Goal: Task Accomplishment & Management: Use online tool/utility

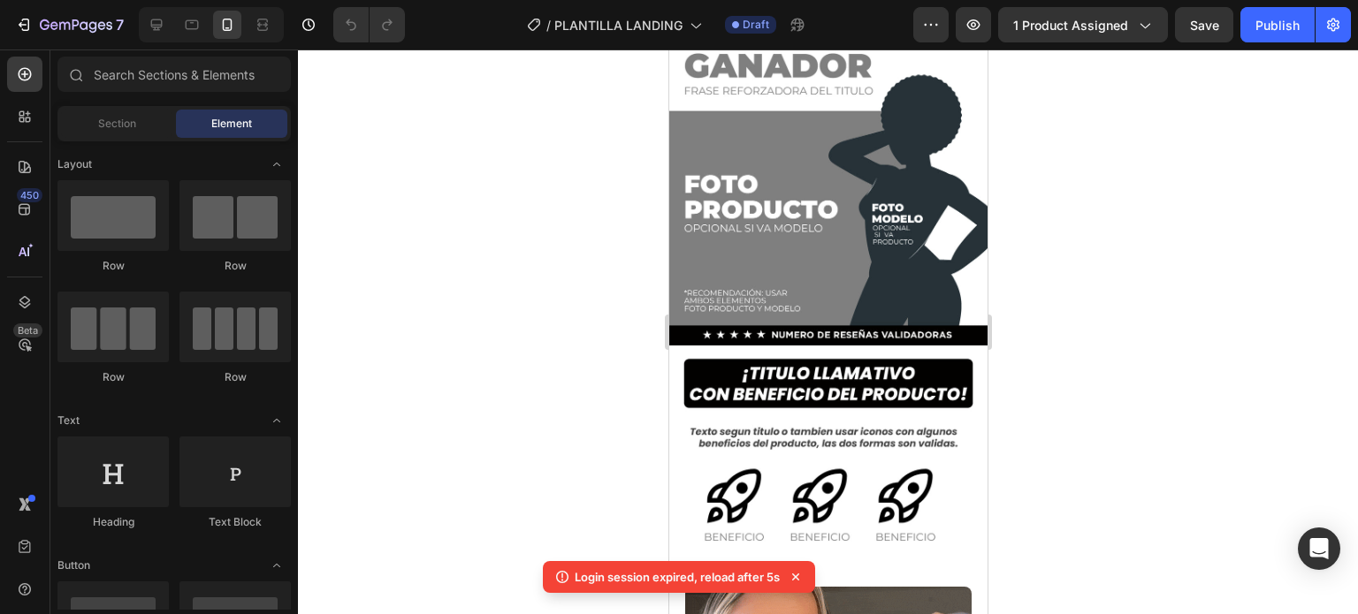
scroll to position [177, 0]
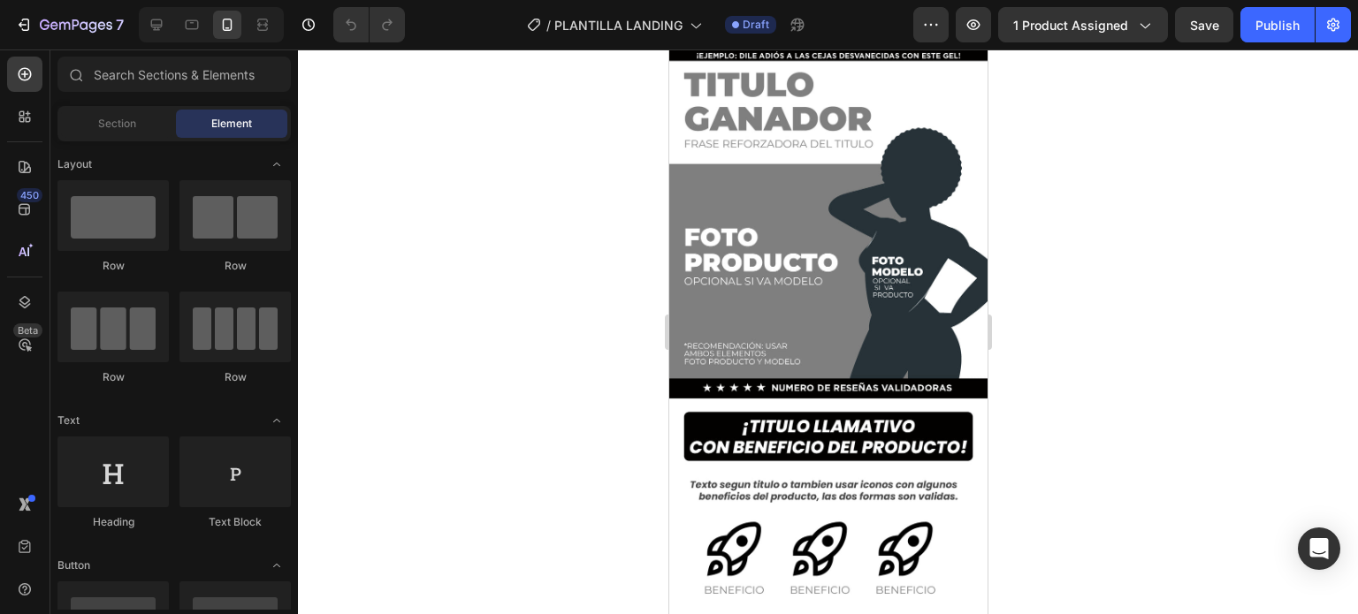
scroll to position [19, 0]
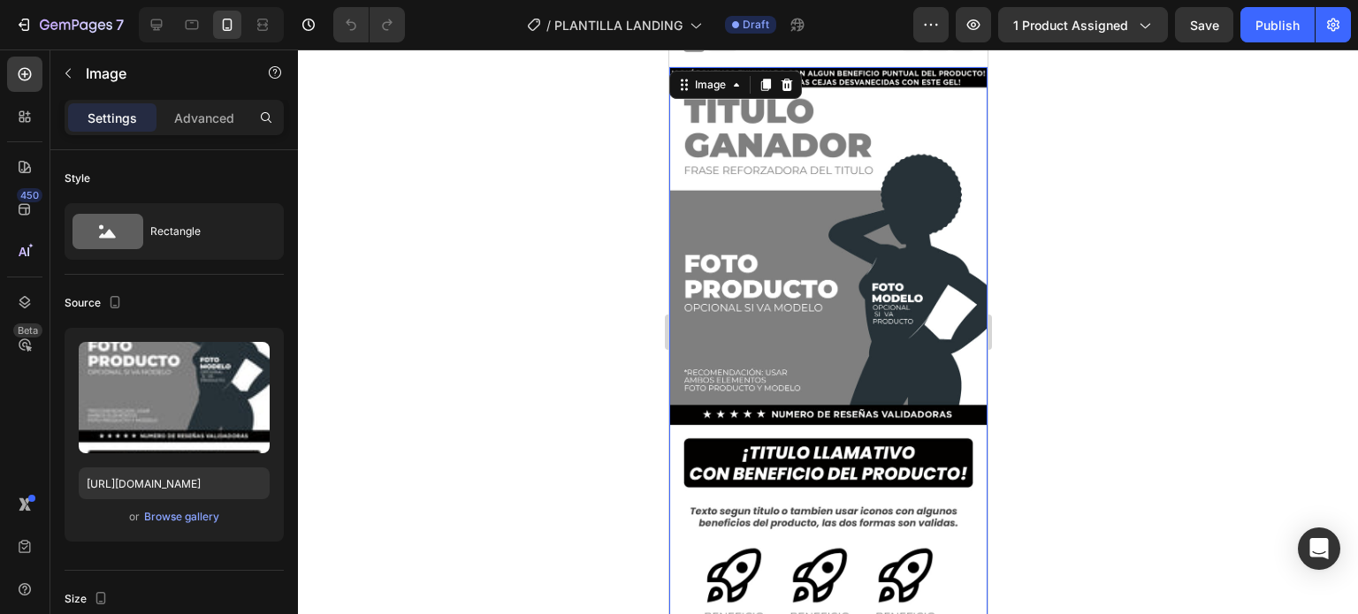
click at [870, 207] on img at bounding box center [827, 350] width 318 height 567
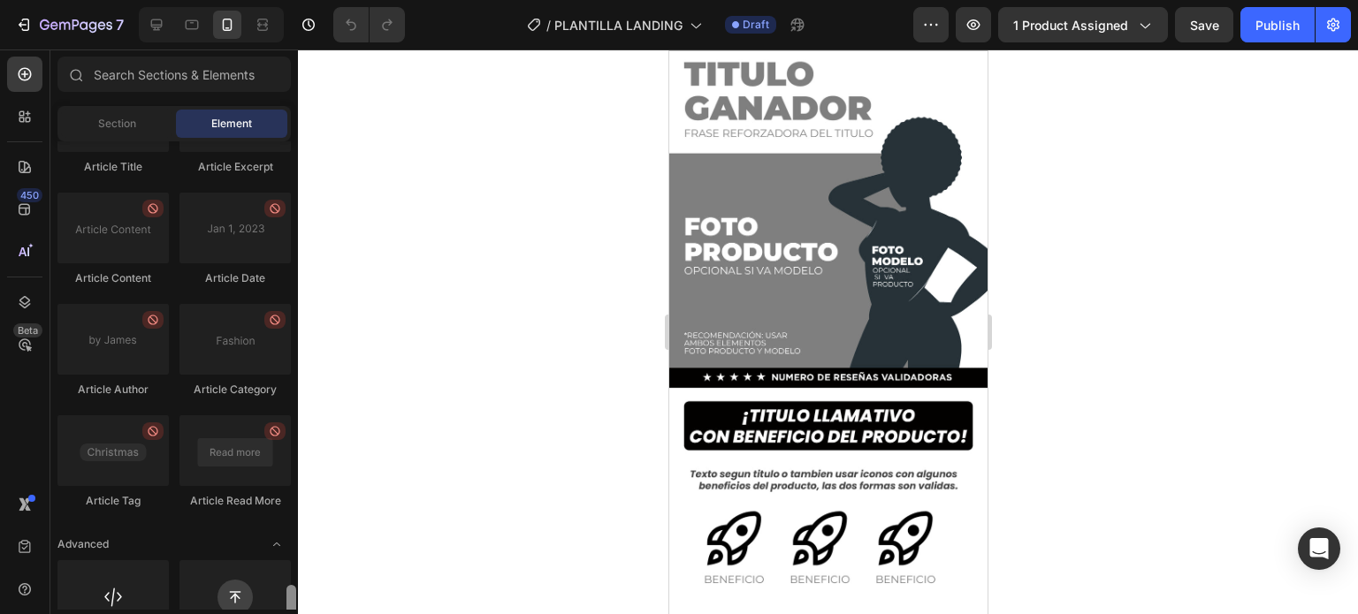
scroll to position [4886, 0]
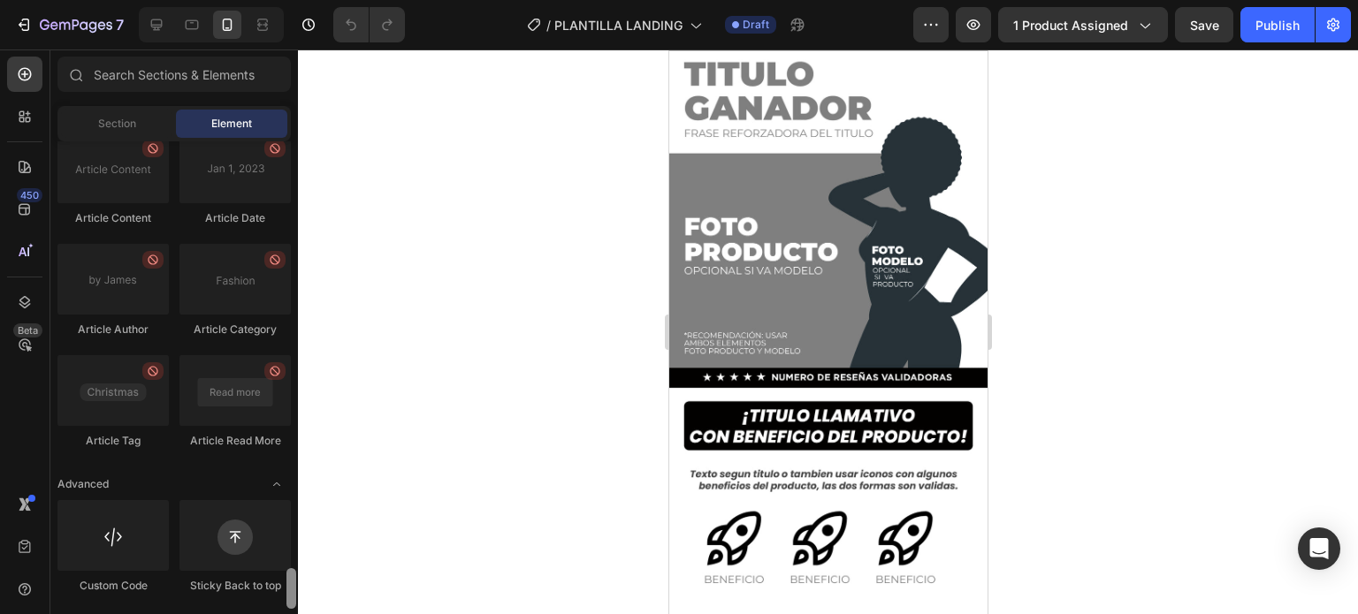
drag, startPoint x: 293, startPoint y: 177, endPoint x: 301, endPoint y: 609, distance: 432.3
click at [301, 0] on div "7 / PLANTILLA LANDING Draft Preview 1 product assigned Save Publish 450 Beta Se…" at bounding box center [679, 0] width 1358 height 0
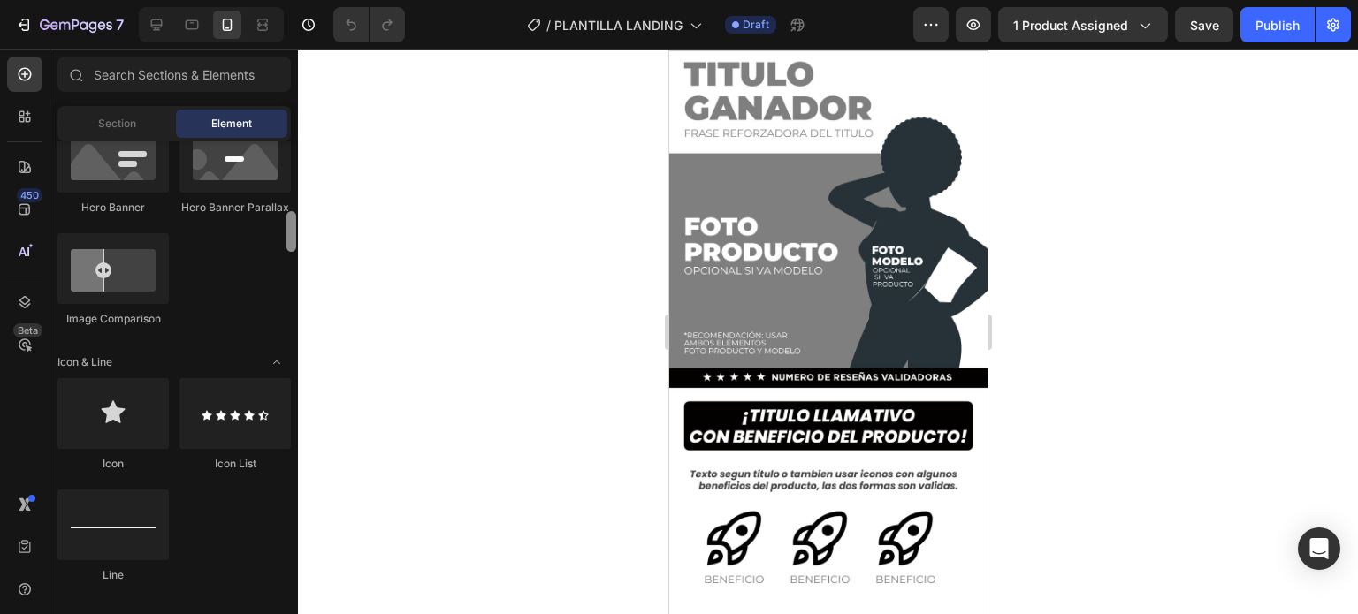
scroll to position [928, 0]
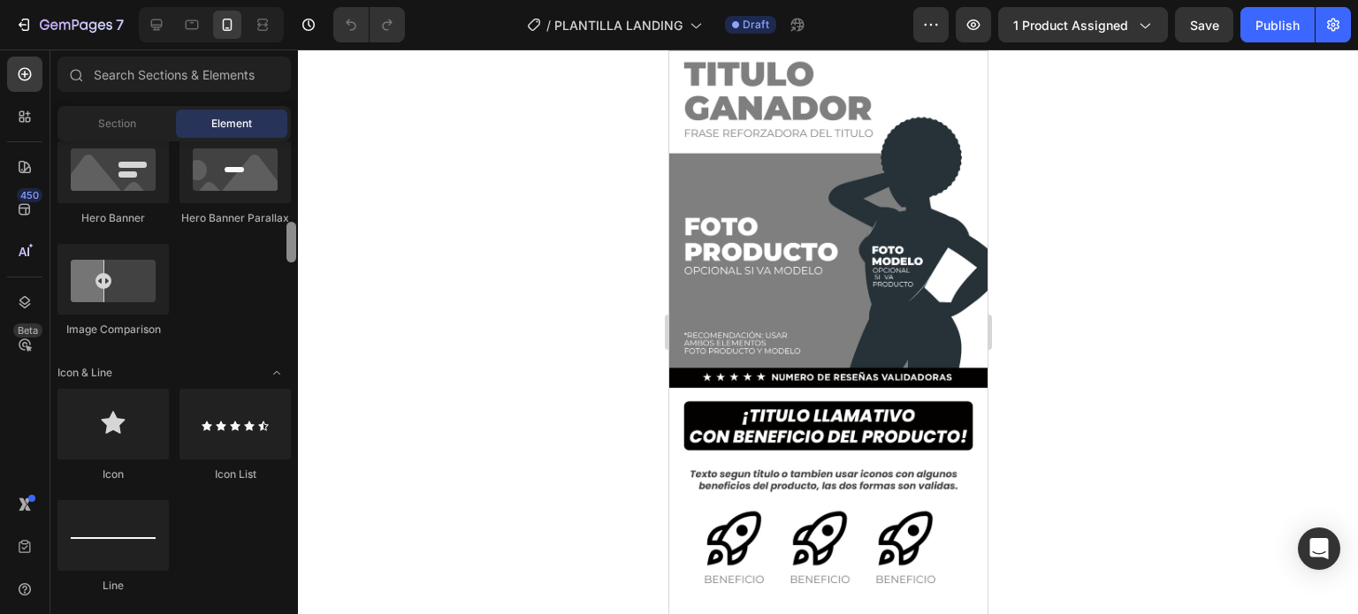
drag, startPoint x: 289, startPoint y: 591, endPoint x: 285, endPoint y: 245, distance: 346.5
click at [285, 245] on div at bounding box center [291, 375] width 13 height 468
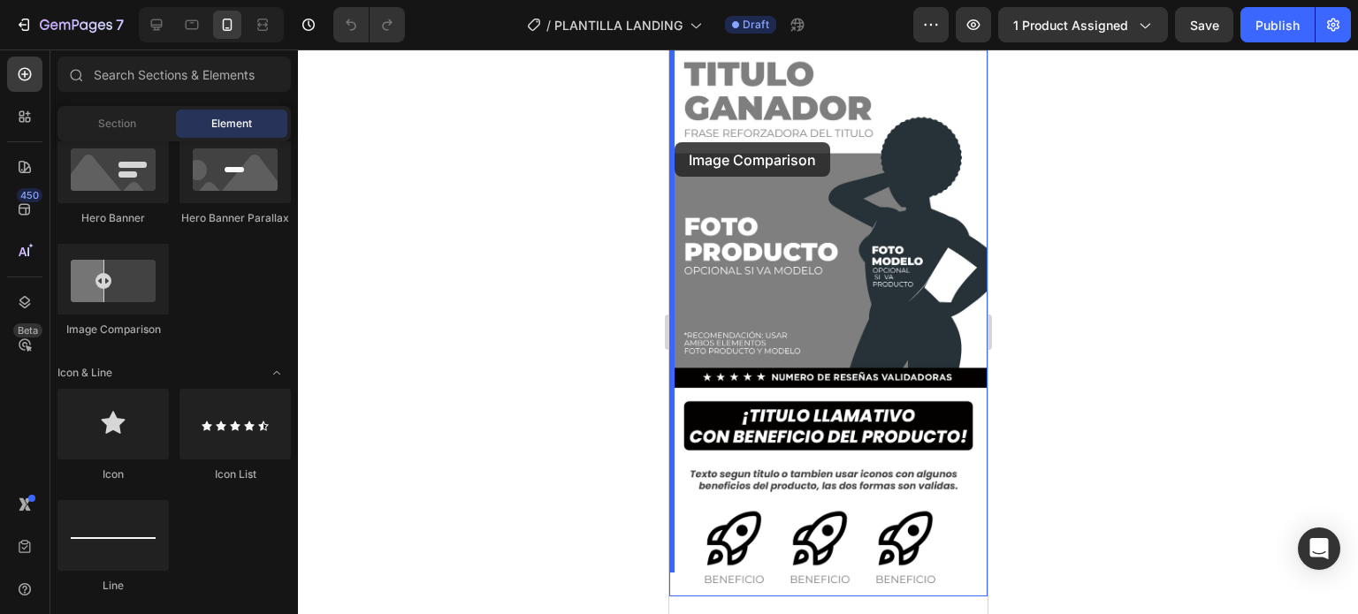
drag, startPoint x: 766, startPoint y: 367, endPoint x: 687, endPoint y: 142, distance: 238.2
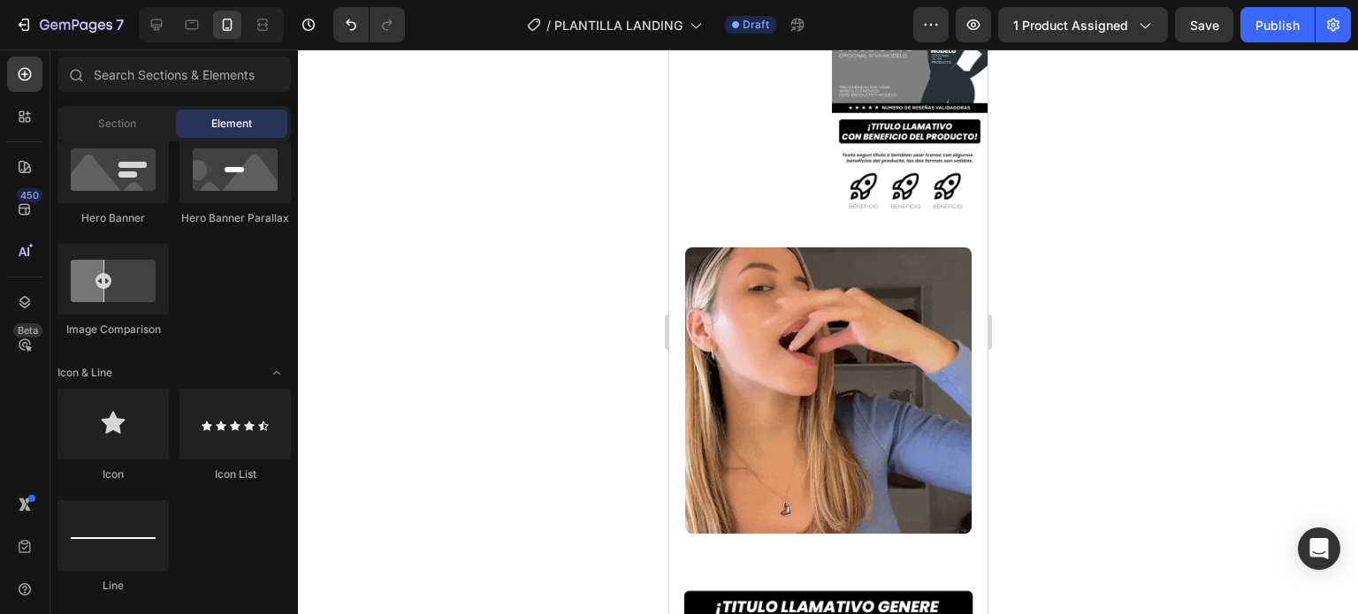
scroll to position [0, 0]
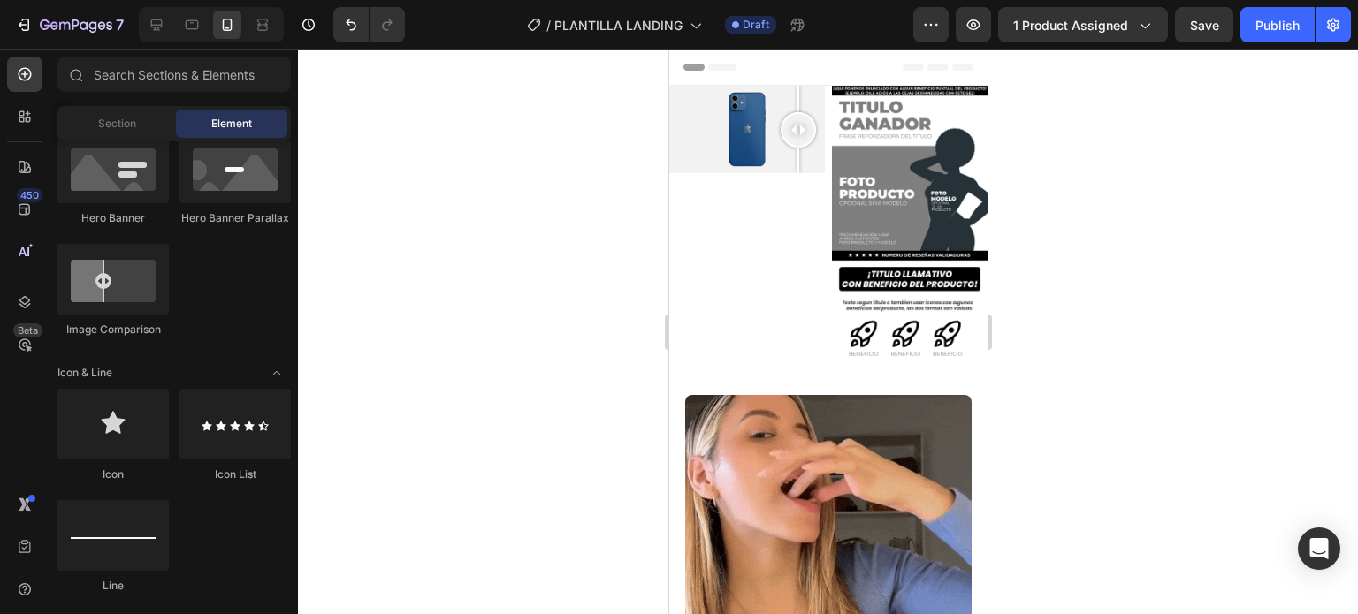
drag, startPoint x: 747, startPoint y: 141, endPoint x: 830, endPoint y: 64, distance: 113.2
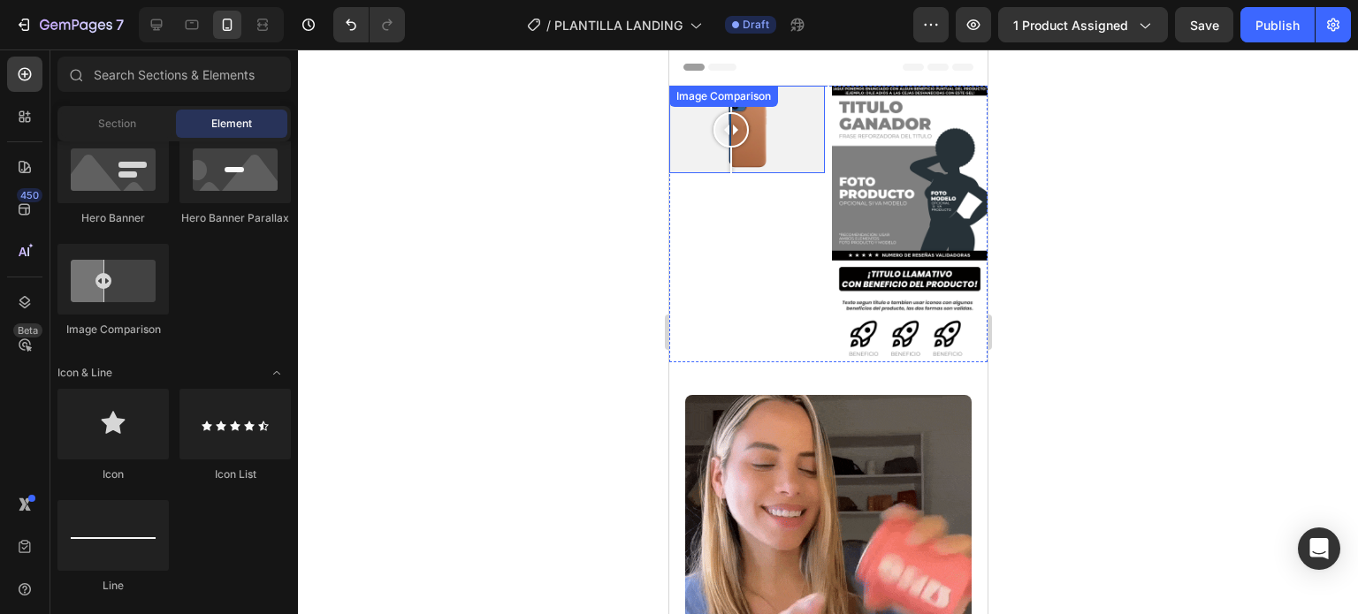
click at [730, 133] on div at bounding box center [746, 130] width 156 height 88
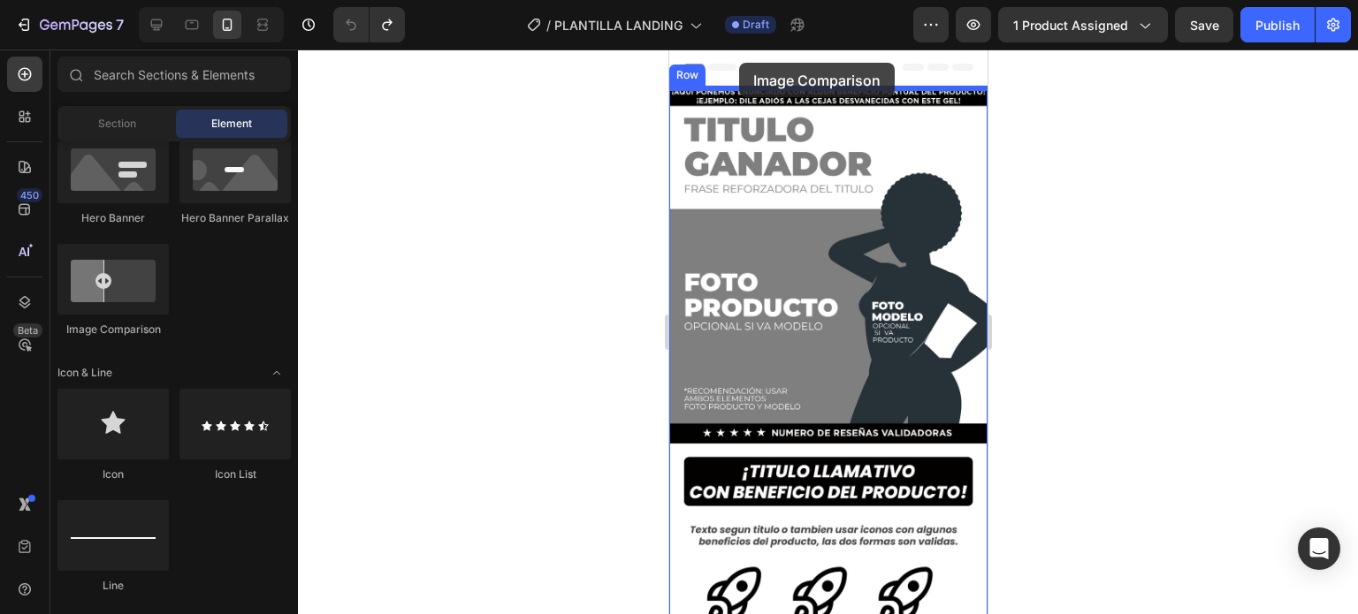
drag, startPoint x: 789, startPoint y: 342, endPoint x: 738, endPoint y: 63, distance: 284.0
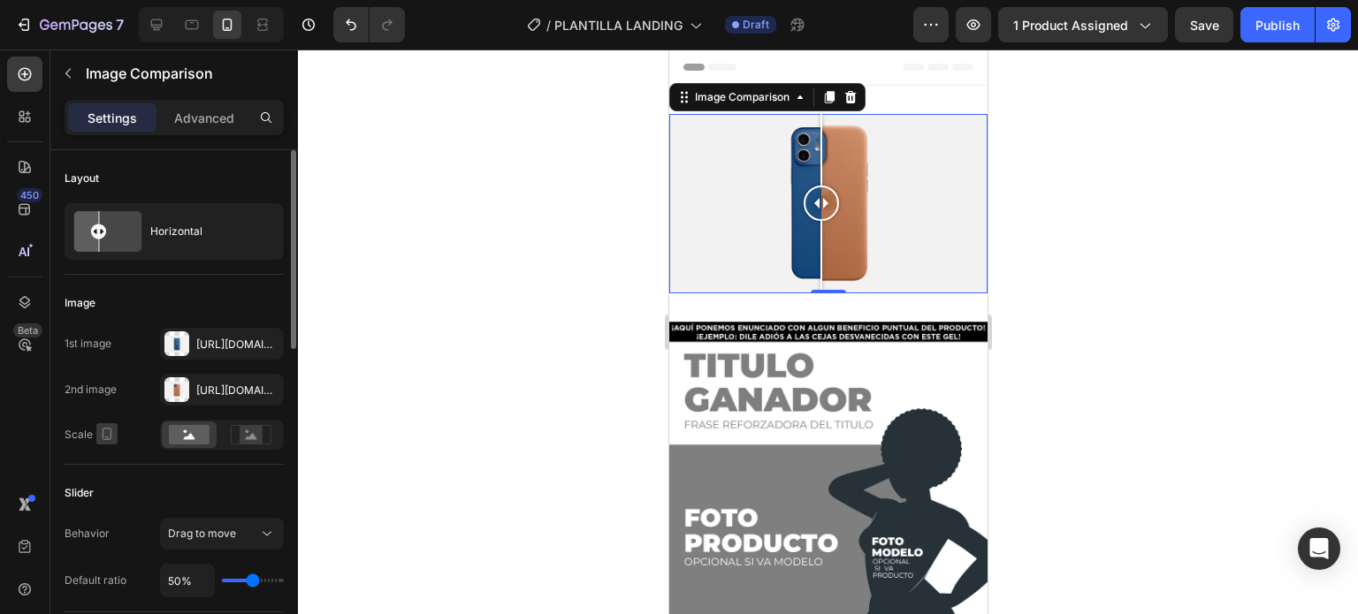
click at [103, 434] on icon "button" at bounding box center [108, 434] width 10 height 12
click at [255, 440] on rect at bounding box center [251, 435] width 23 height 18
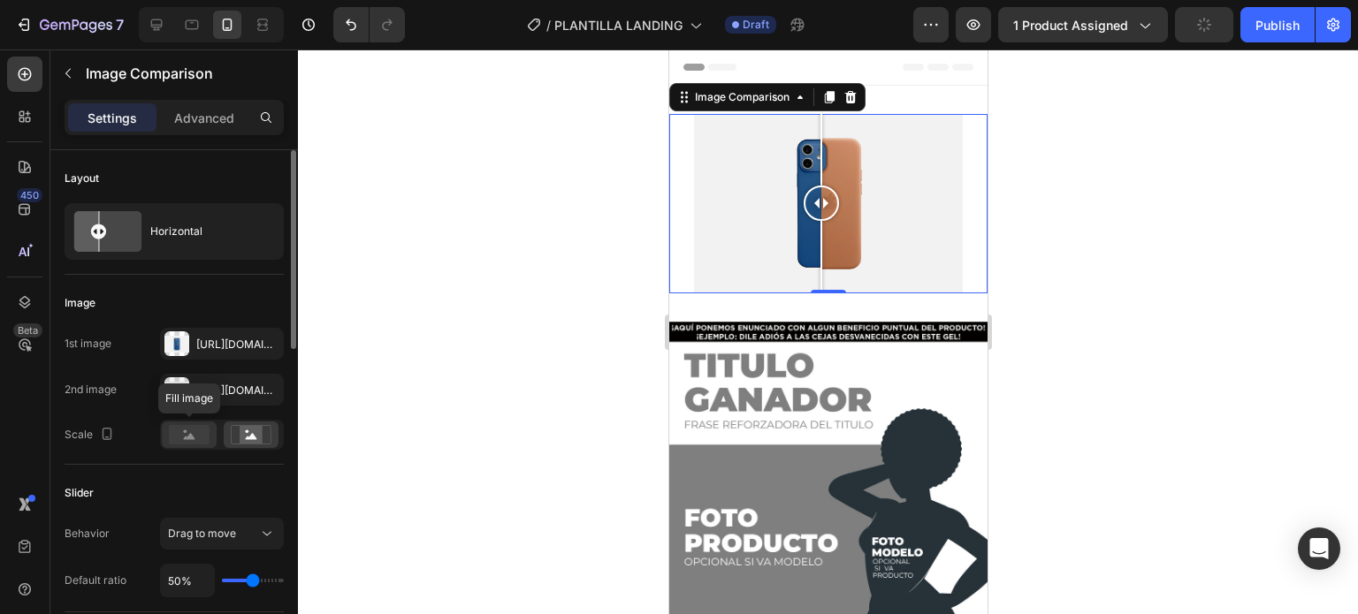
click at [192, 438] on icon at bounding box center [189, 436] width 11 height 6
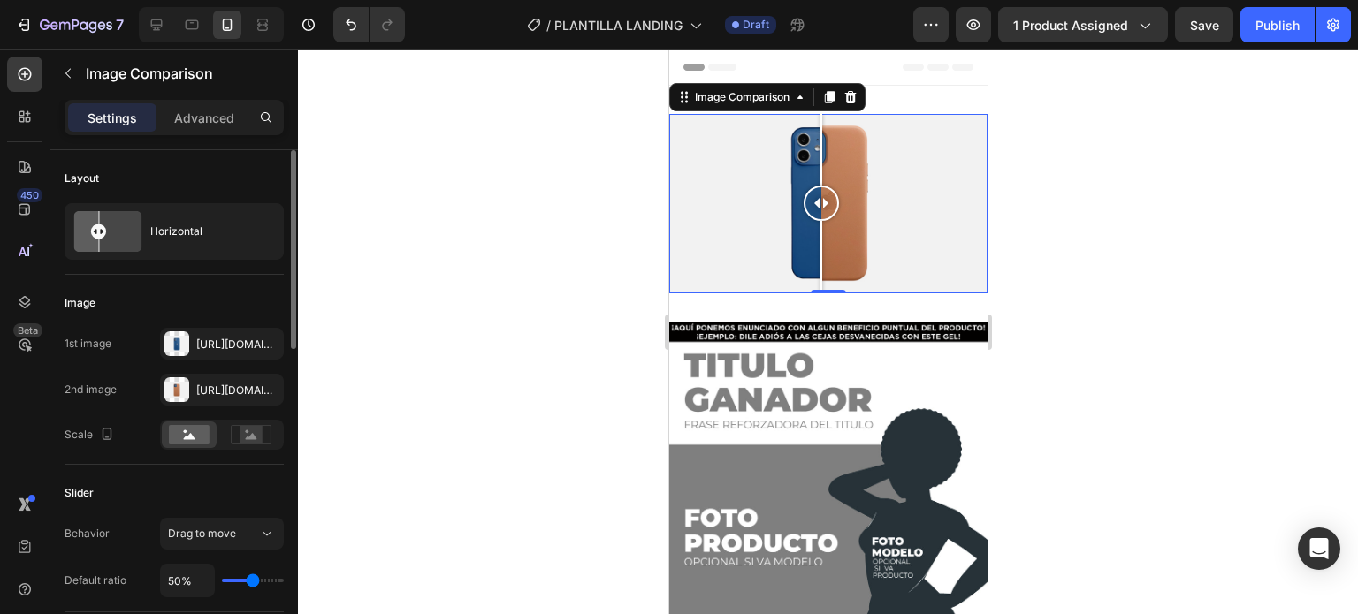
click at [213, 297] on div "Image" at bounding box center [174, 303] width 219 height 28
click at [191, 339] on div "[URL][DOMAIN_NAME]" at bounding box center [222, 344] width 124 height 32
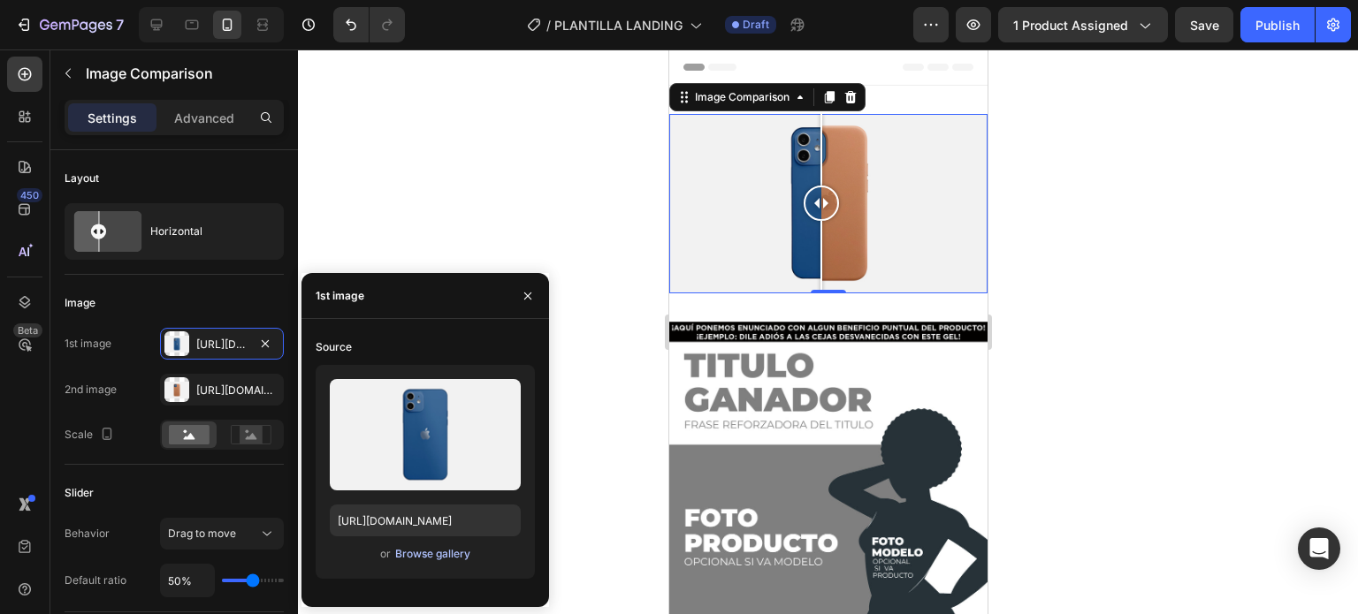
click at [409, 553] on div "Browse gallery" at bounding box center [432, 554] width 75 height 16
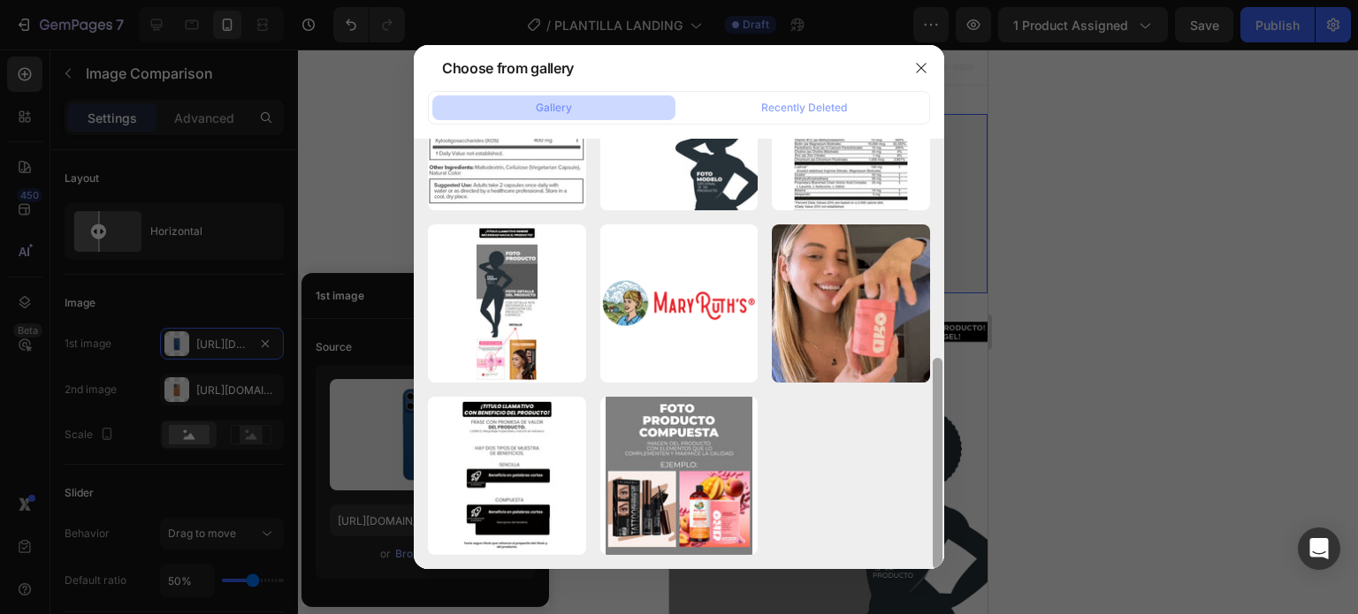
scroll to position [446, 0]
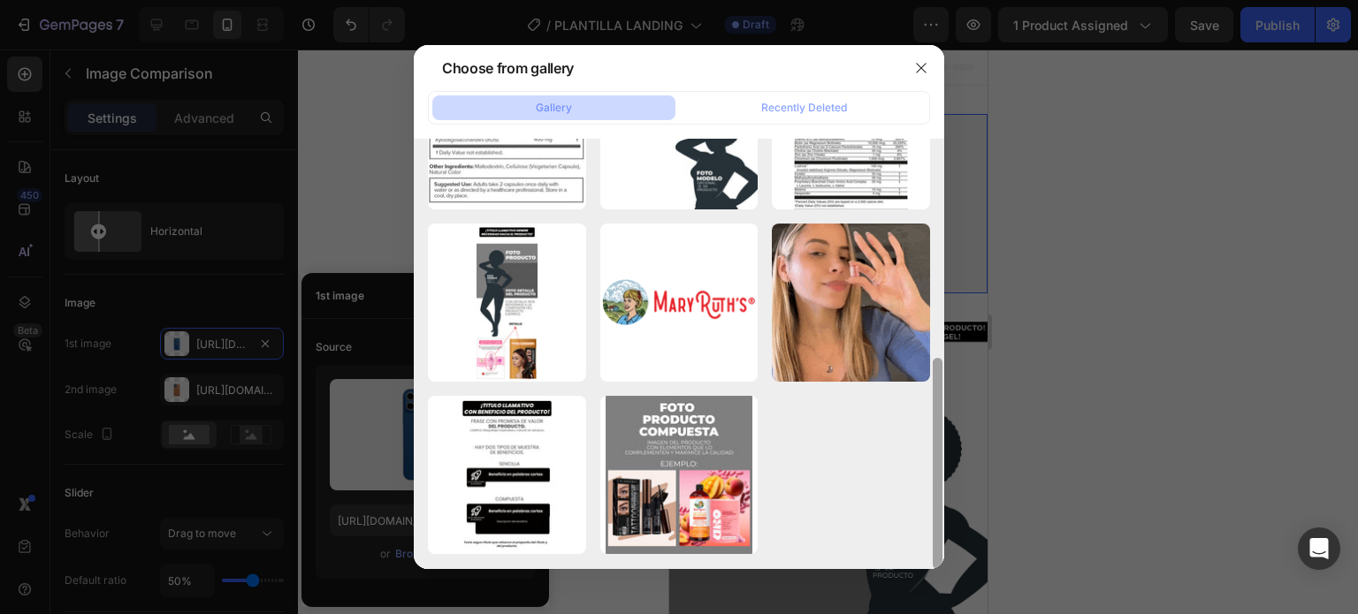
drag, startPoint x: 941, startPoint y: 156, endPoint x: 921, endPoint y: 453, distance: 298.5
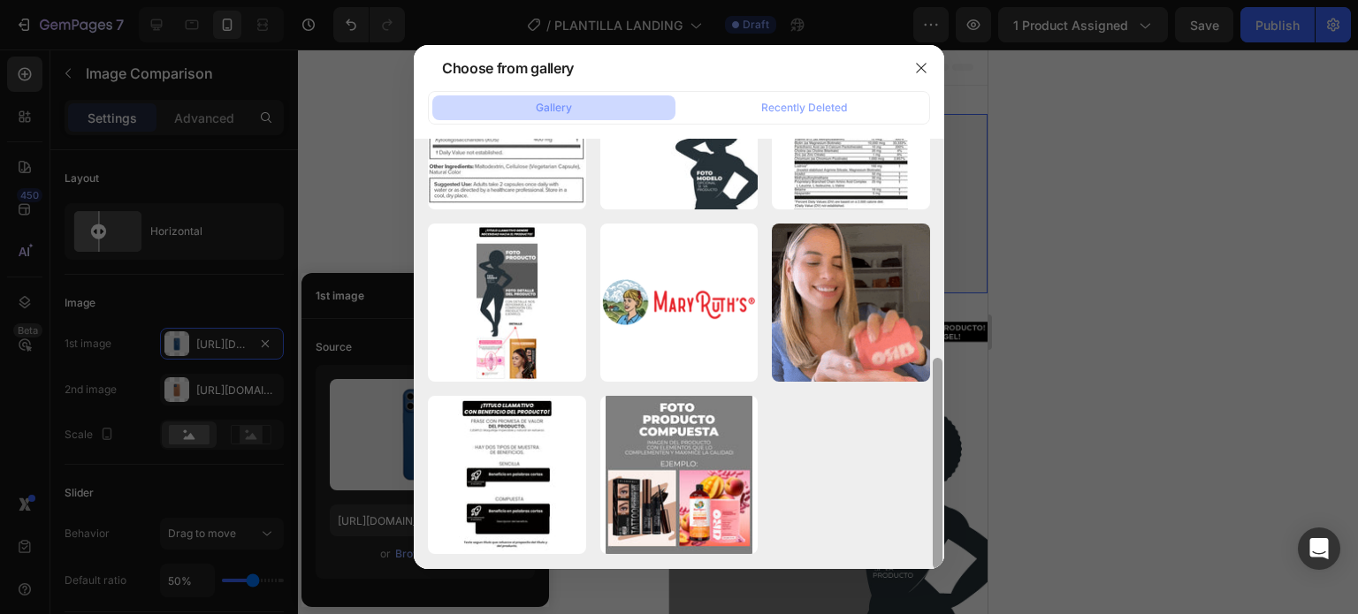
click at [921, 453] on div "Mesa de trabajo 1-100.jpg 424.80 kb sdsd.png 8.90 kb Mesa de trabajo 6-100.jpg …" at bounding box center [679, 354] width 530 height 430
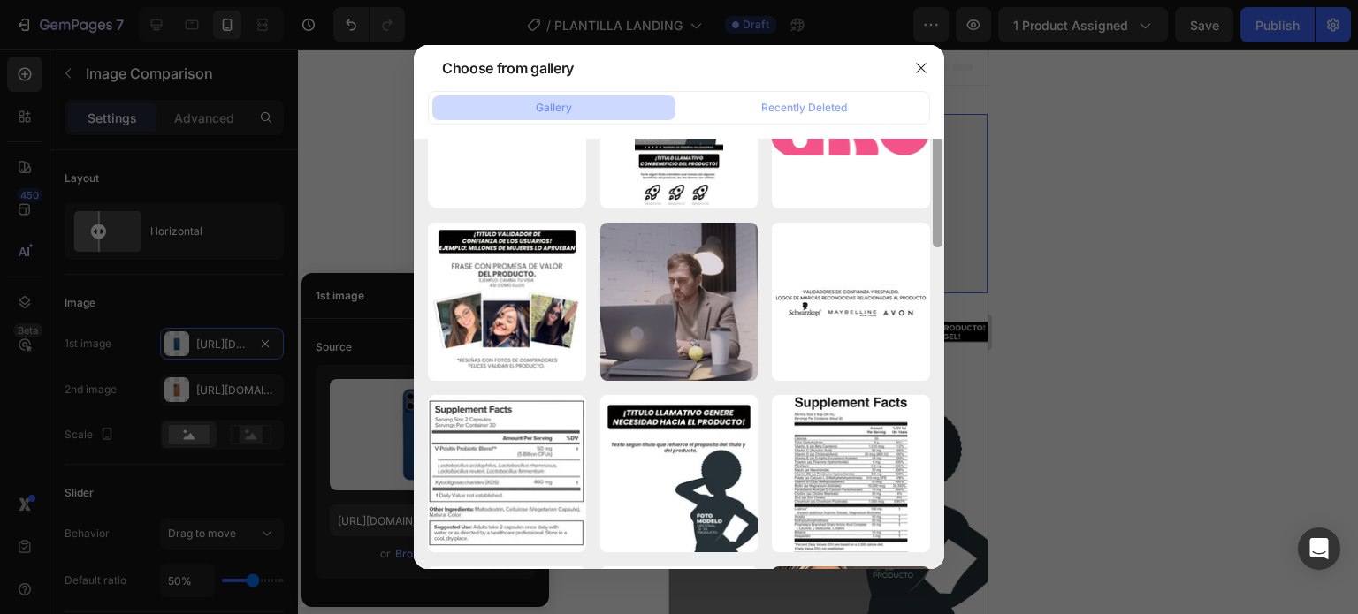
scroll to position [0, 0]
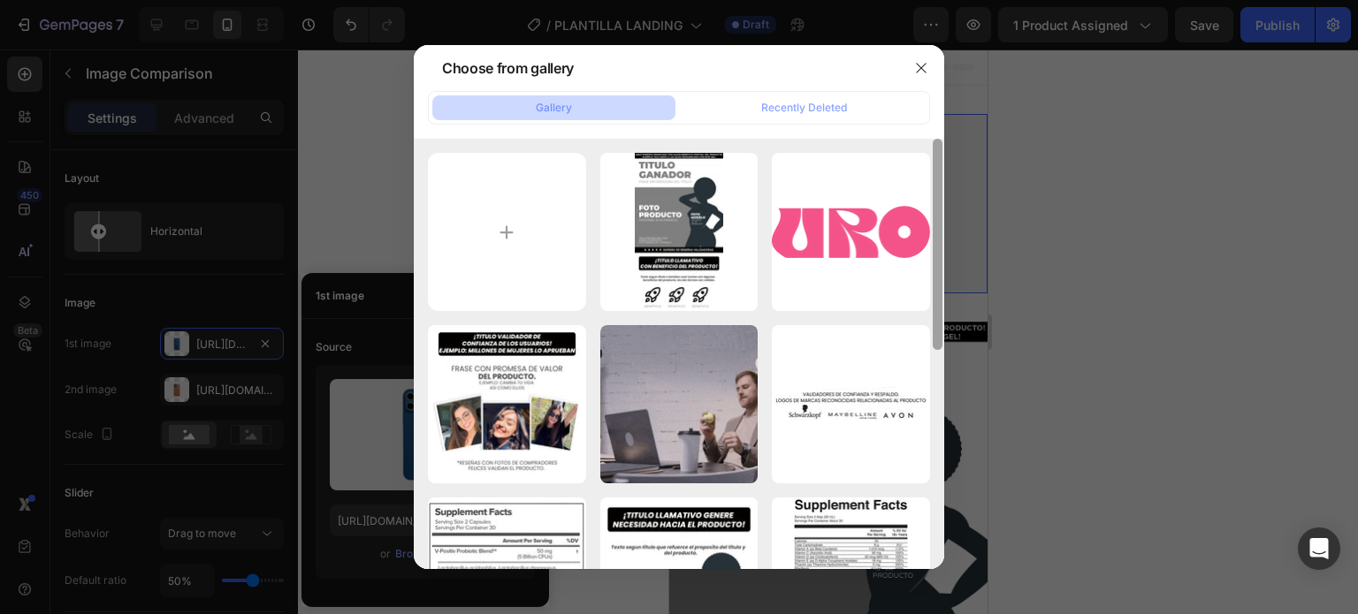
drag, startPoint x: 938, startPoint y: 495, endPoint x: 971, endPoint y: 217, distance: 280.4
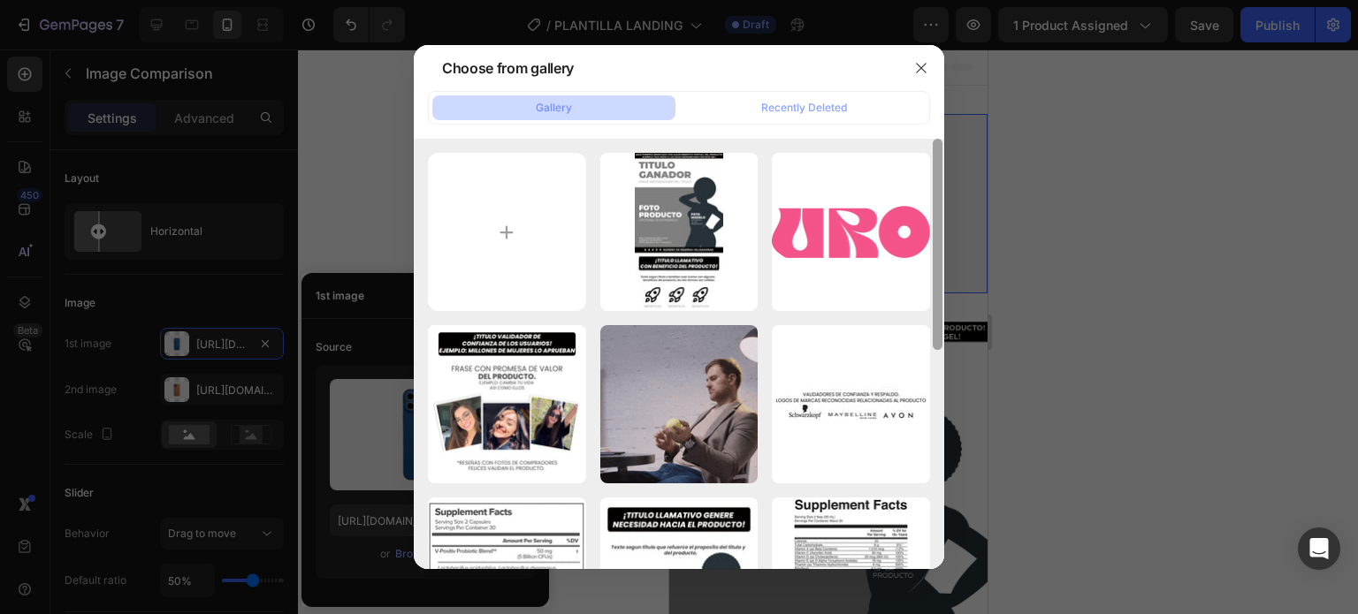
click at [971, 217] on div "Choose from gallery Gallery Recently Deleted Mesa de trabajo 1-100.jpg 424.80 k…" at bounding box center [679, 307] width 1358 height 614
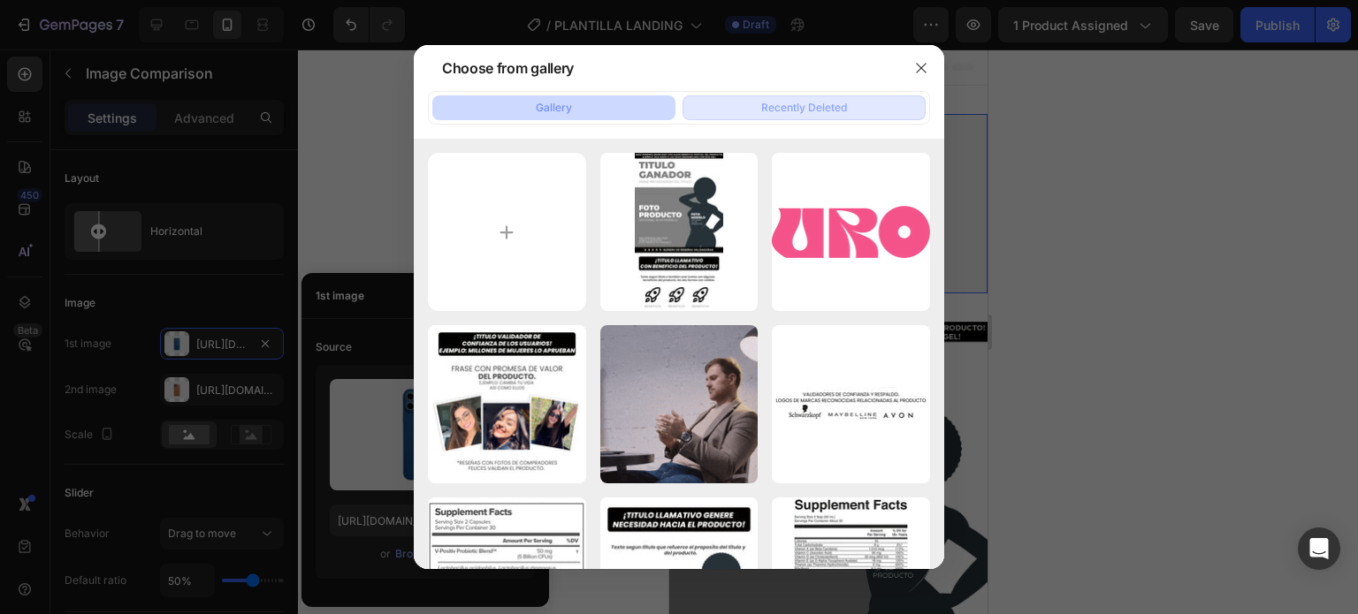
click at [802, 111] on div "Recently Deleted" at bounding box center [804, 108] width 86 height 16
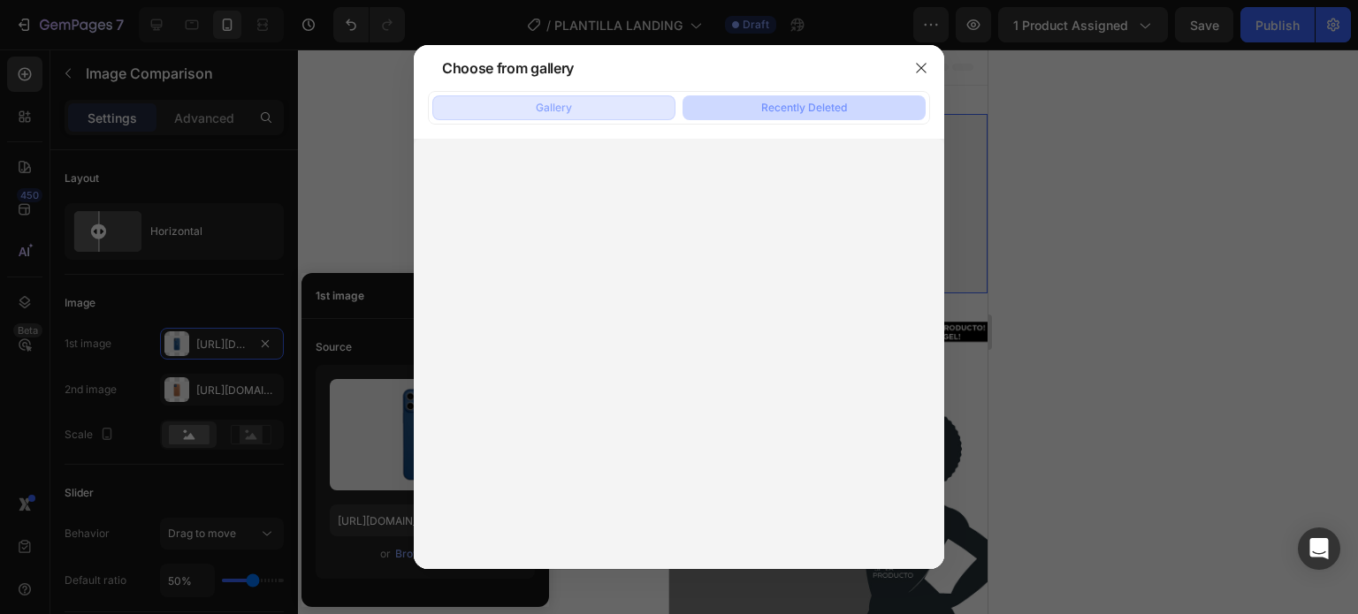
click at [583, 103] on button "Gallery" at bounding box center [553, 107] width 243 height 25
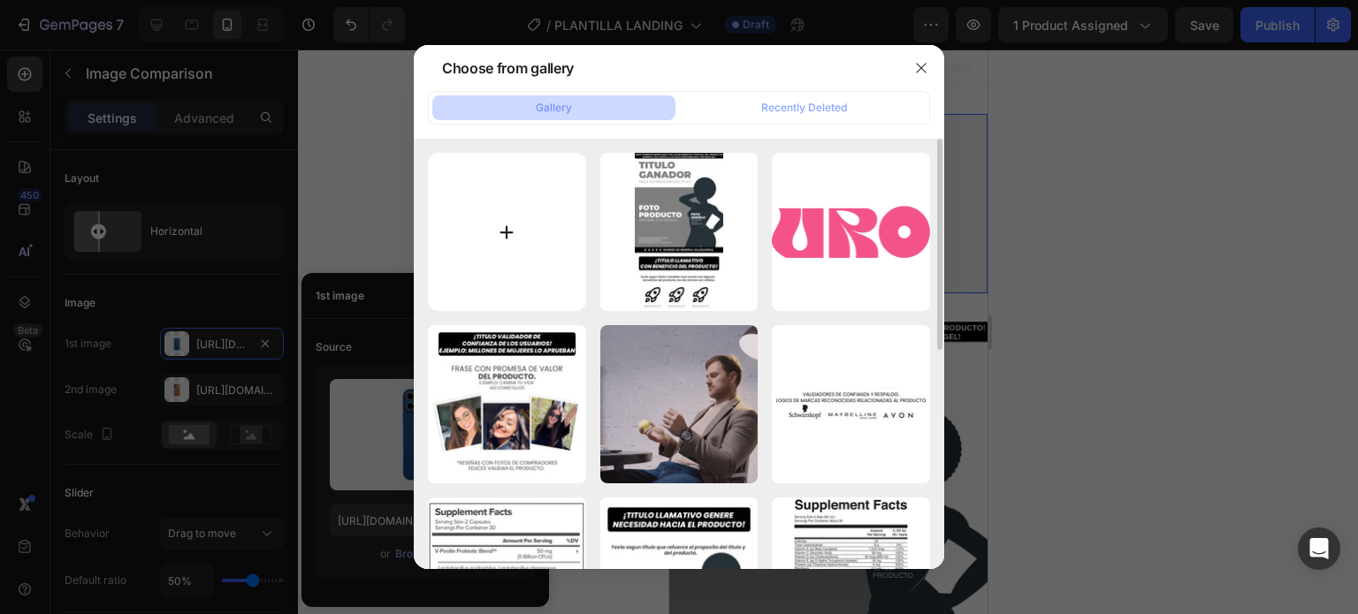
click at [499, 202] on input "file" at bounding box center [507, 232] width 158 height 158
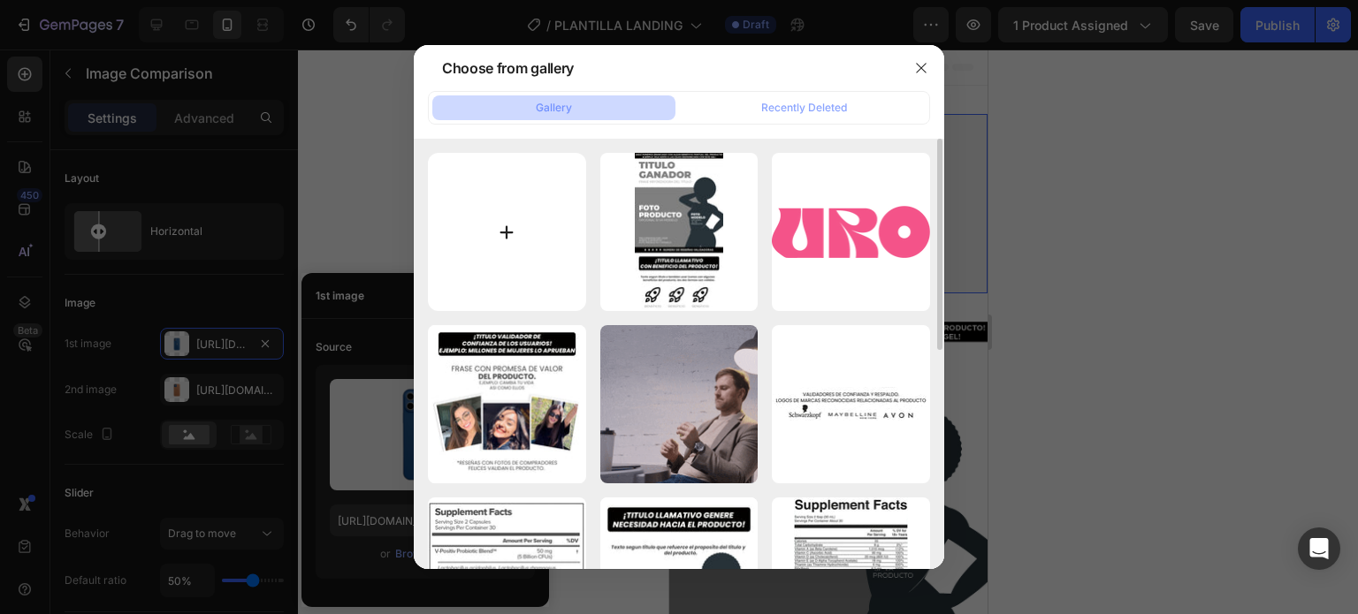
type input "C:\fakepath\6.png"
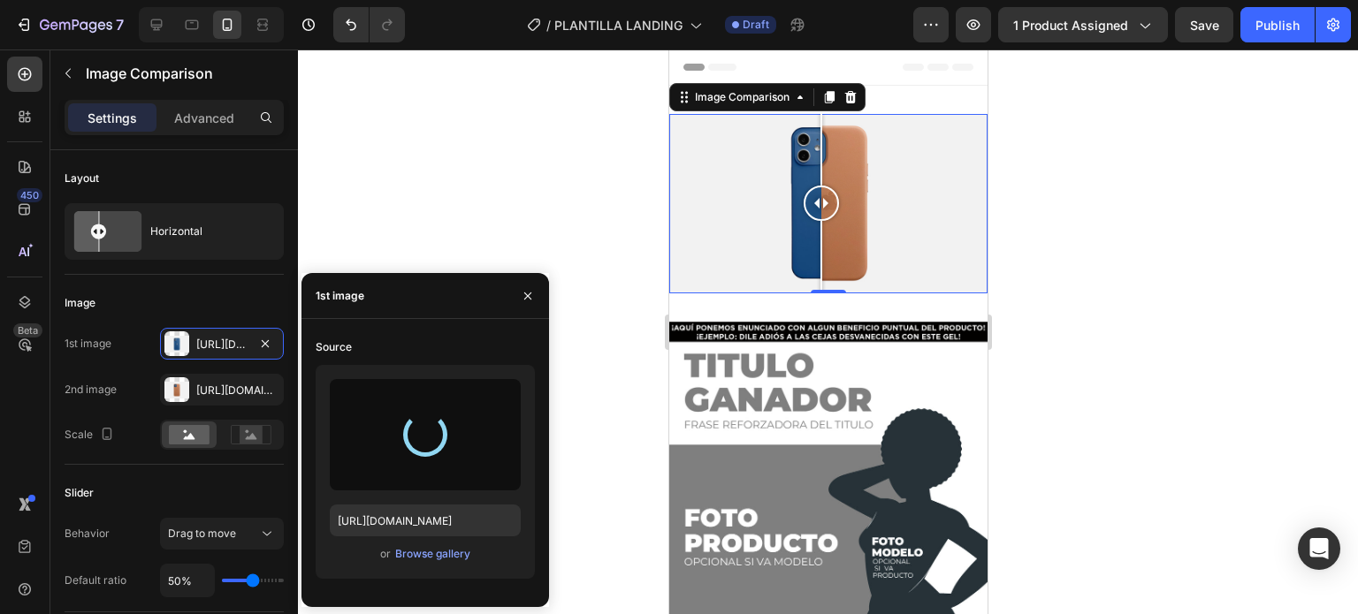
type input "[URL][DOMAIN_NAME]"
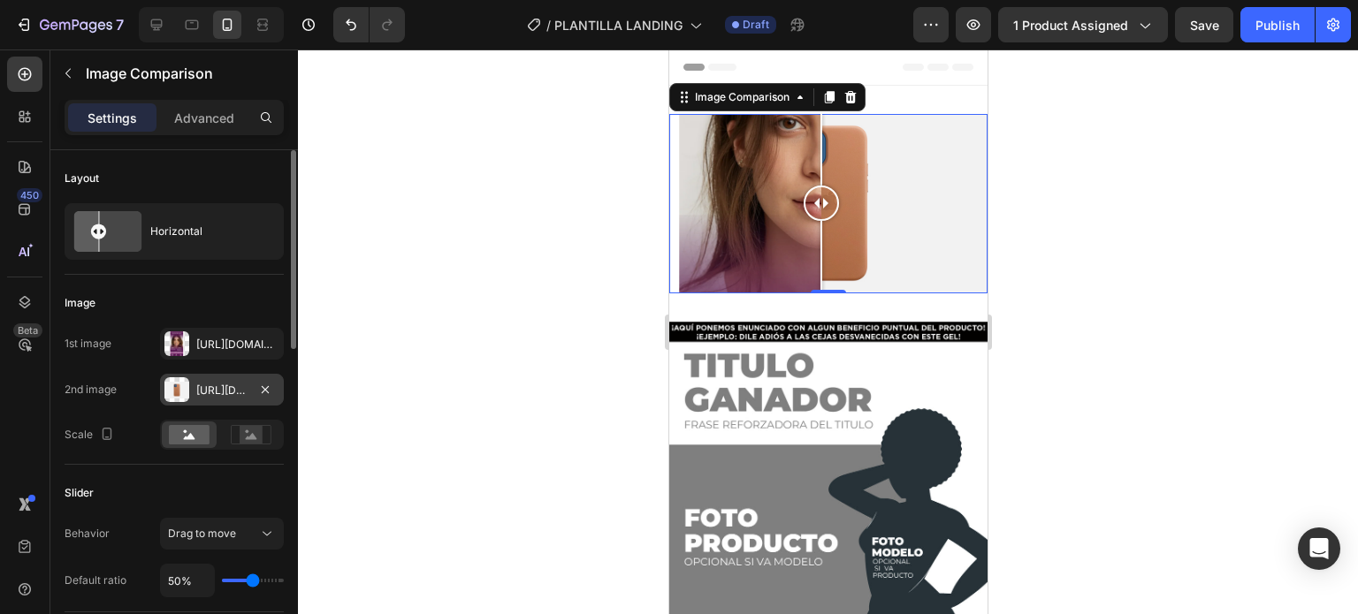
click at [230, 388] on div "[URL][DOMAIN_NAME]" at bounding box center [221, 391] width 51 height 16
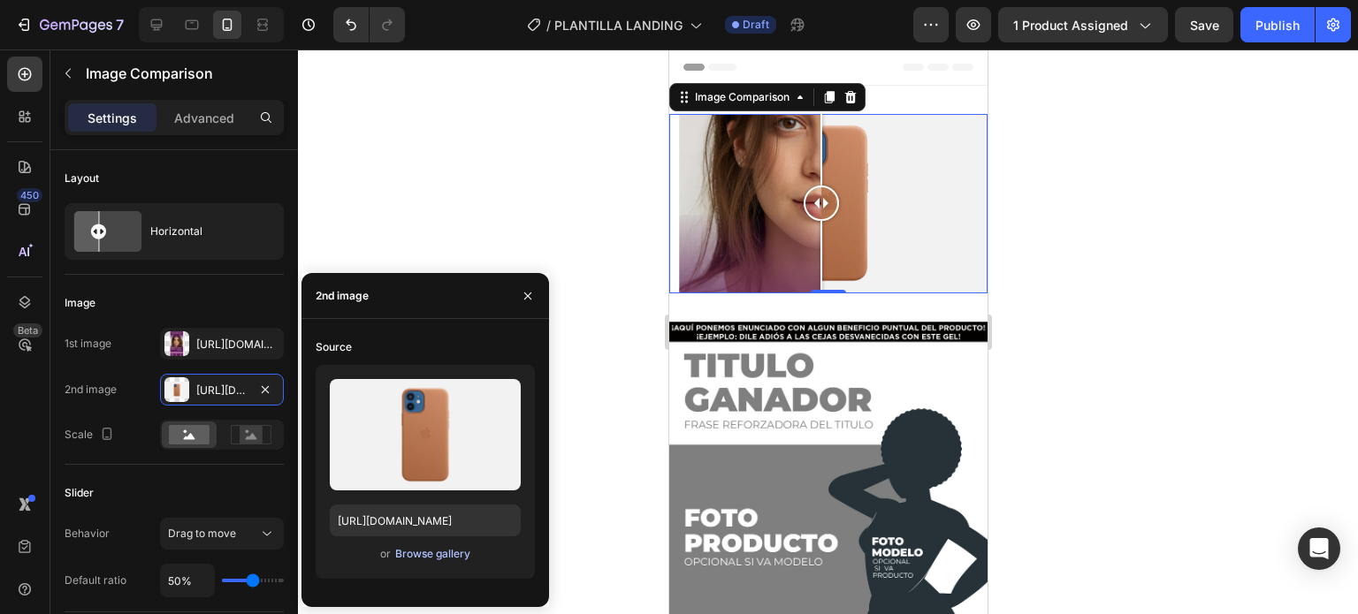
click at [408, 551] on div "Browse gallery" at bounding box center [432, 554] width 75 height 16
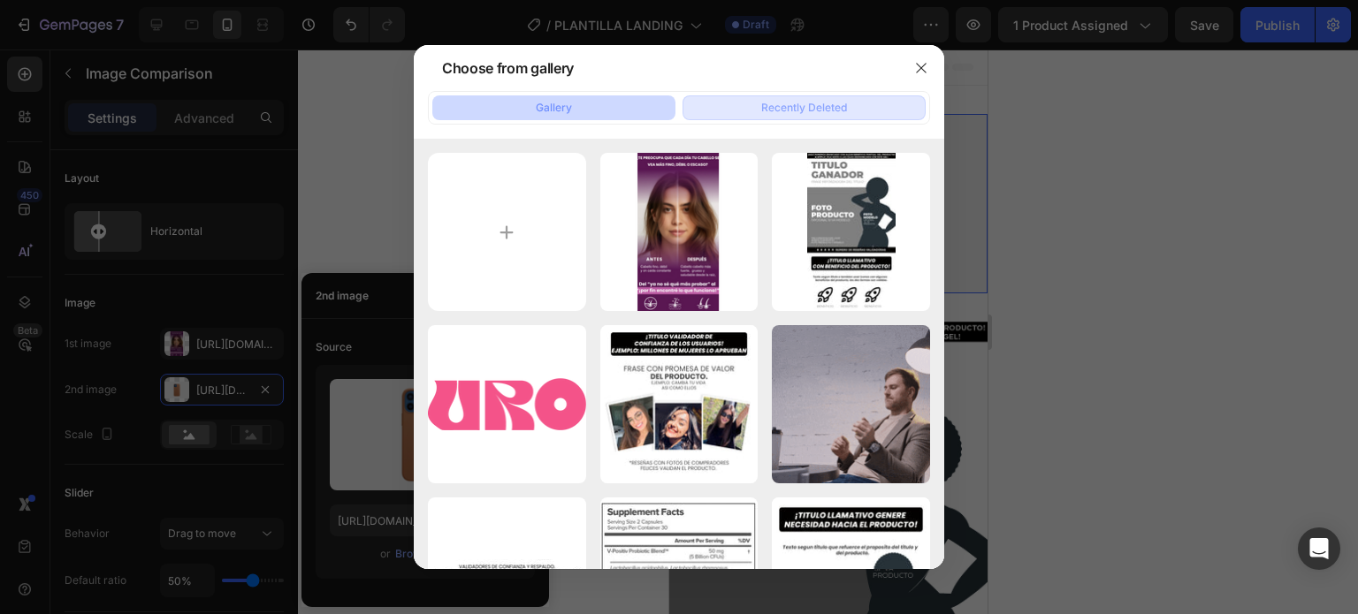
click at [797, 109] on div "Recently Deleted" at bounding box center [804, 108] width 86 height 16
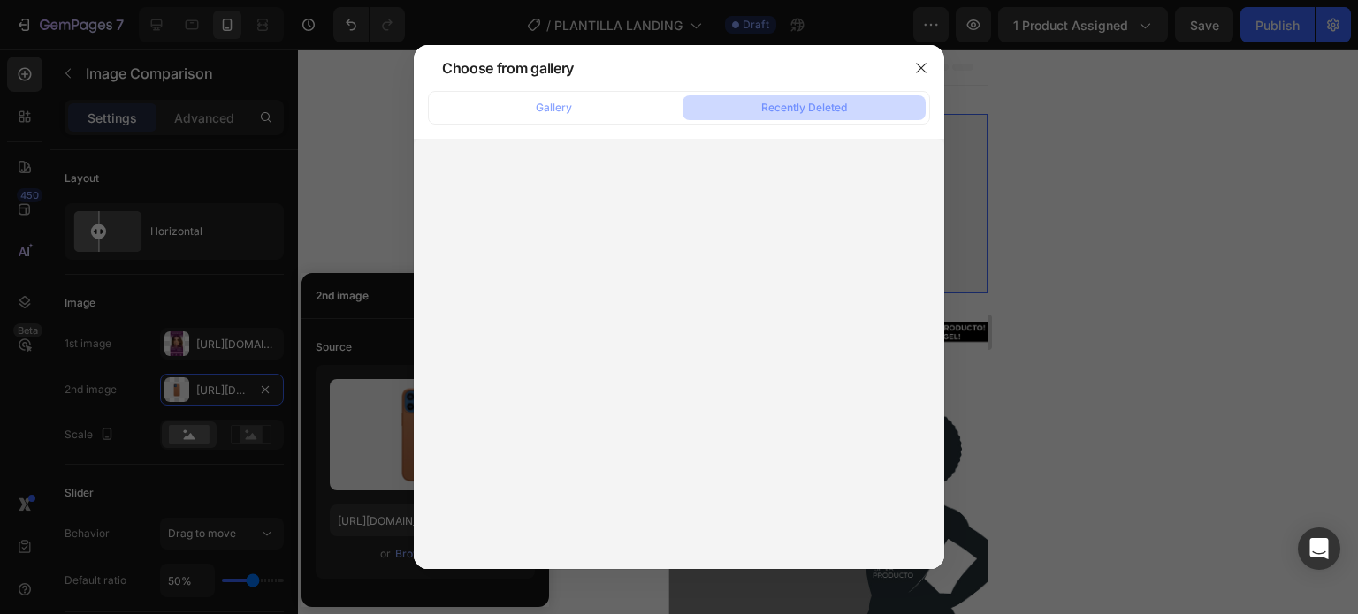
click at [796, 112] on div "Recently Deleted" at bounding box center [804, 108] width 86 height 16
click at [581, 109] on button "Gallery" at bounding box center [553, 107] width 243 height 25
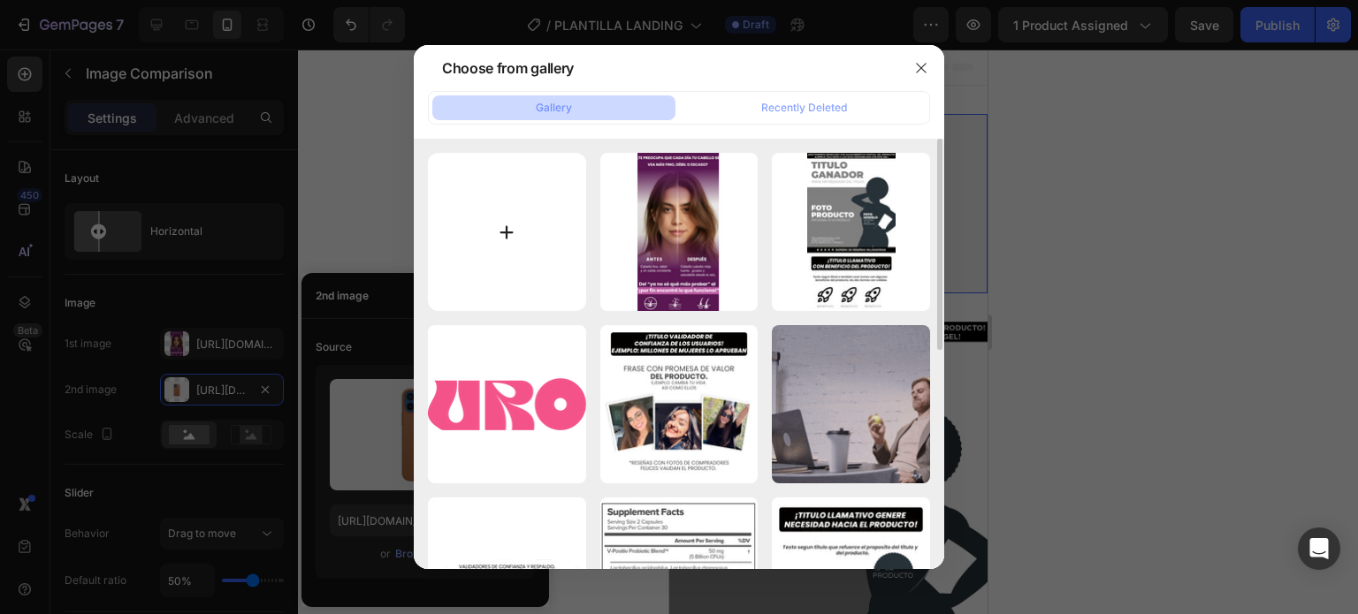
click at [514, 233] on input "file" at bounding box center [507, 232] width 158 height 158
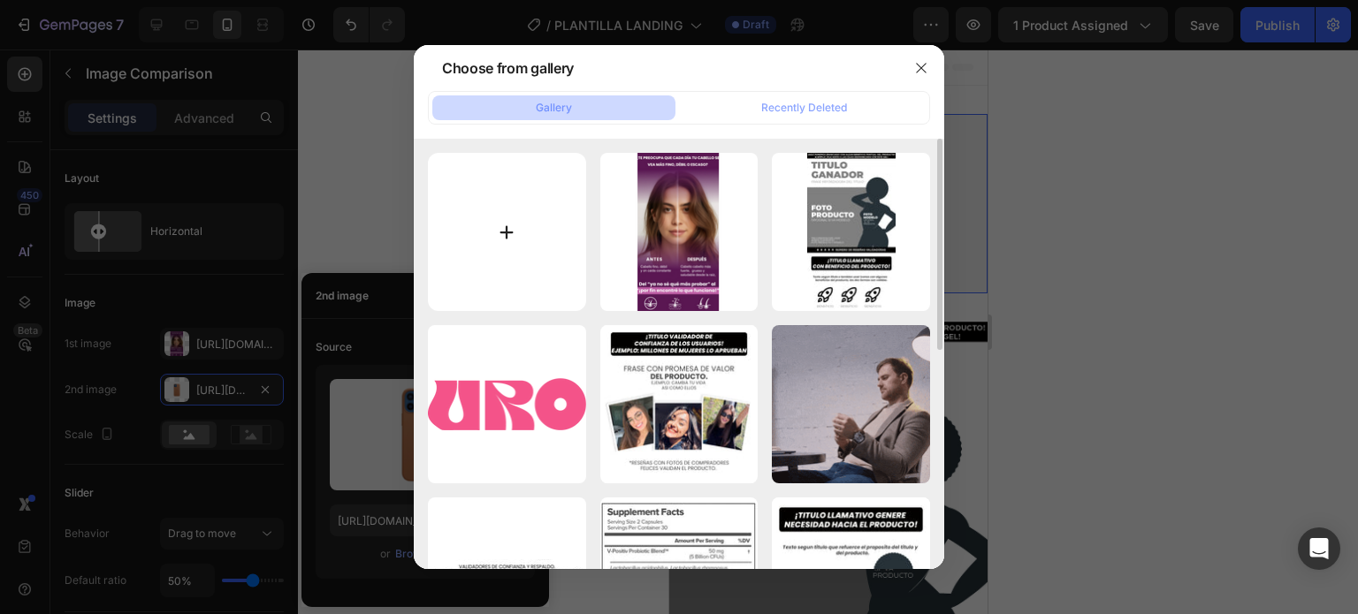
type input "C:\fakepath\22.png"
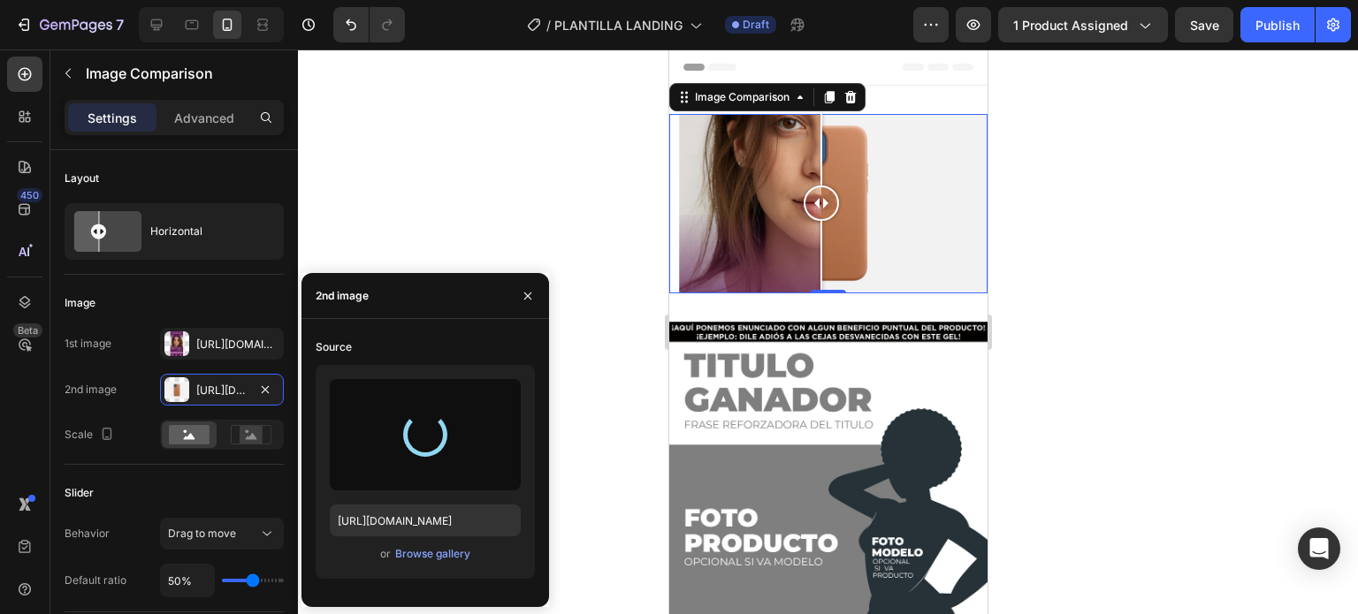
type input "[URL][DOMAIN_NAME]"
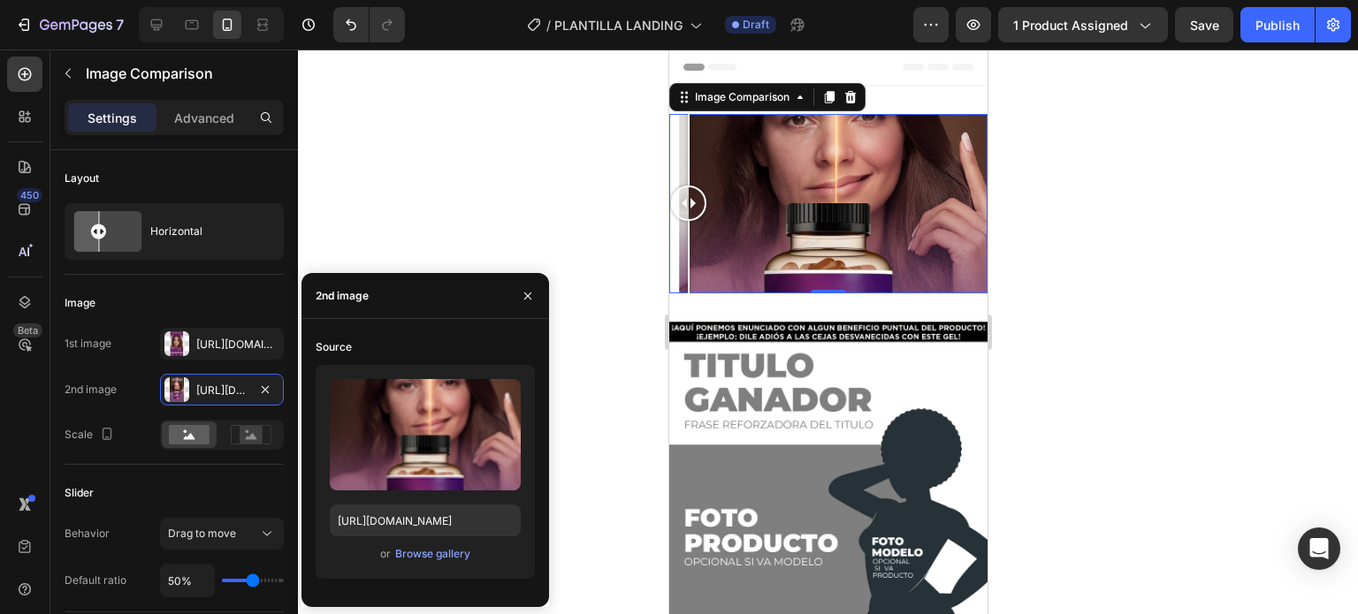
drag, startPoint x: 821, startPoint y: 200, endPoint x: 680, endPoint y: 185, distance: 142.2
click at [680, 186] on div at bounding box center [687, 203] width 35 height 35
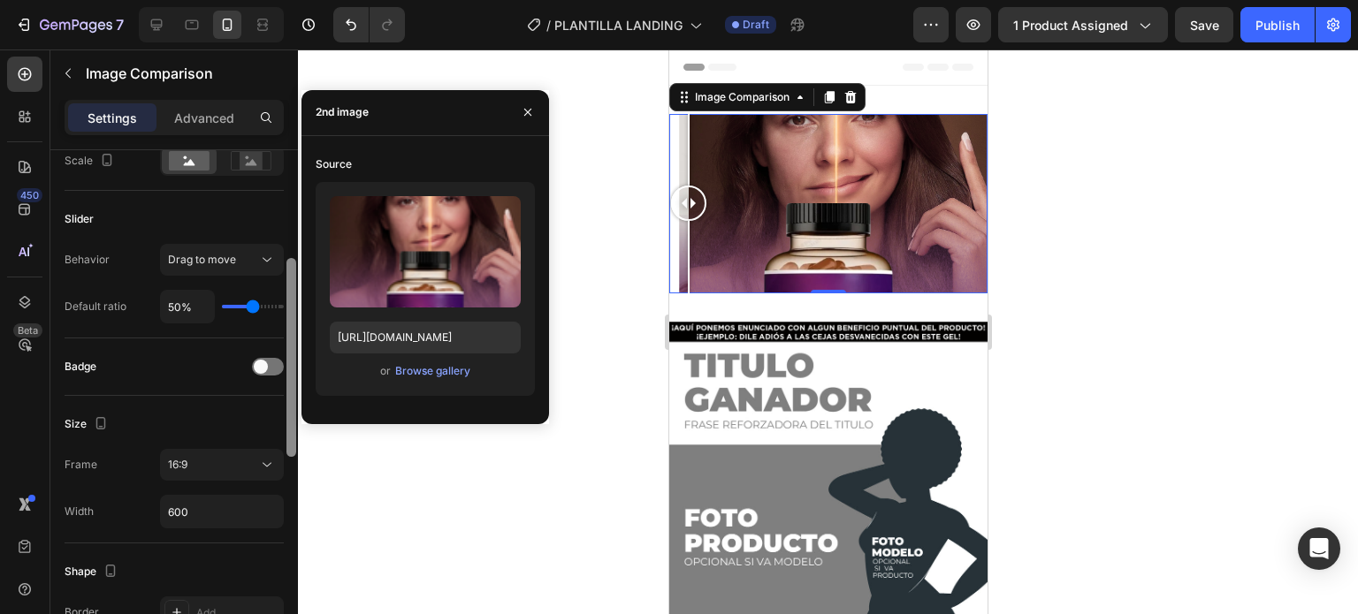
scroll to position [276, 0]
drag, startPoint x: 293, startPoint y: 335, endPoint x: 307, endPoint y: 442, distance: 107.9
click at [307, 0] on div "7 / PLANTILLA LANDING Draft Preview 1 product assigned Save Publish 450 Beta Se…" at bounding box center [679, 0] width 1358 height 0
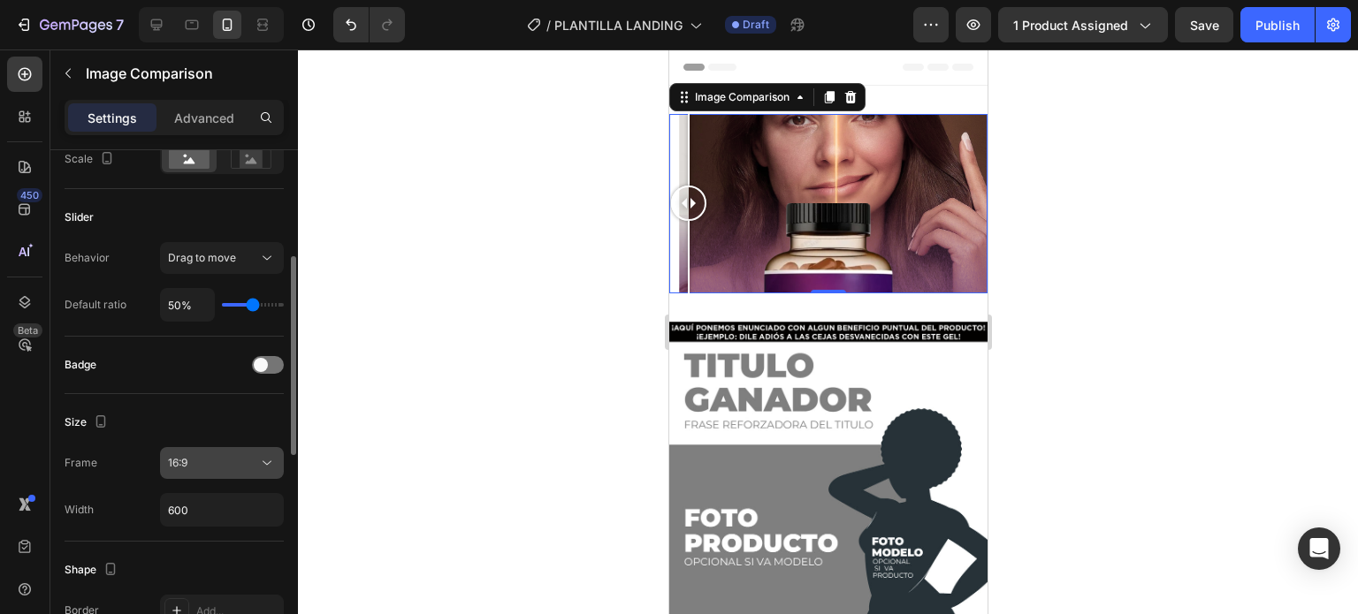
click at [255, 469] on div "16:9" at bounding box center [222, 463] width 108 height 18
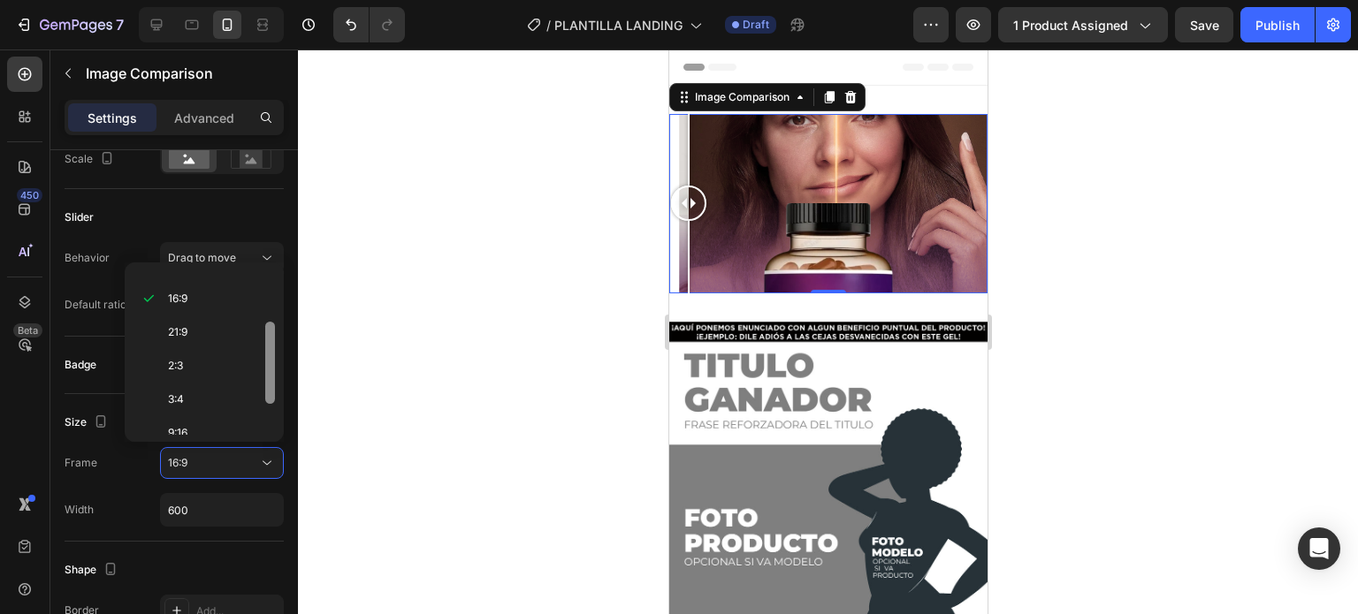
scroll to position [129, 0]
drag, startPoint x: 268, startPoint y: 357, endPoint x: 266, endPoint y: 406, distance: 48.6
click at [266, 406] on div at bounding box center [270, 374] width 10 height 82
click at [187, 443] on div "9:16" at bounding box center [201, 460] width 138 height 34
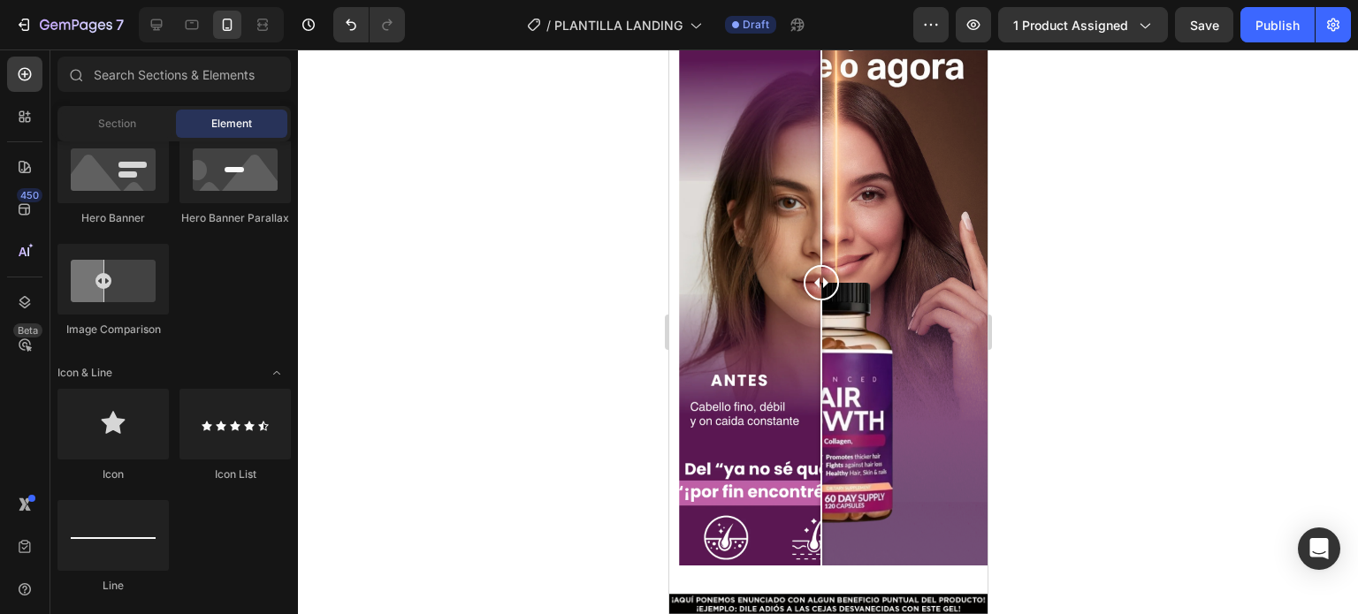
scroll to position [95, 0]
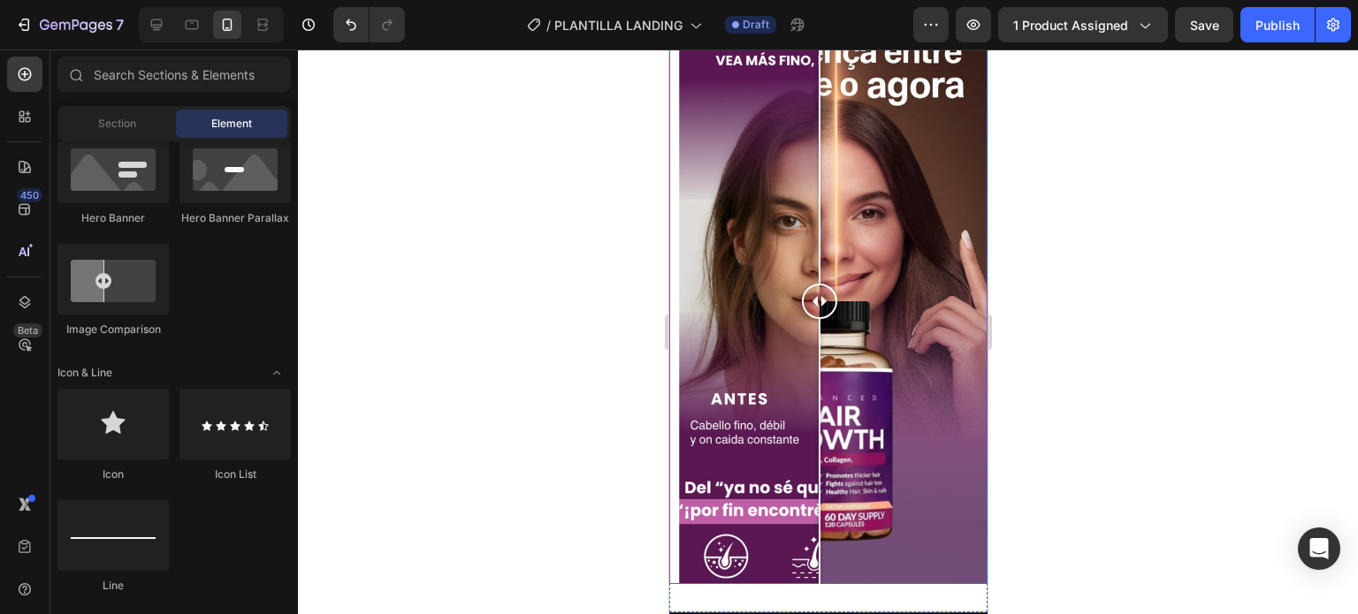
click at [819, 292] on div at bounding box center [818, 301] width 35 height 35
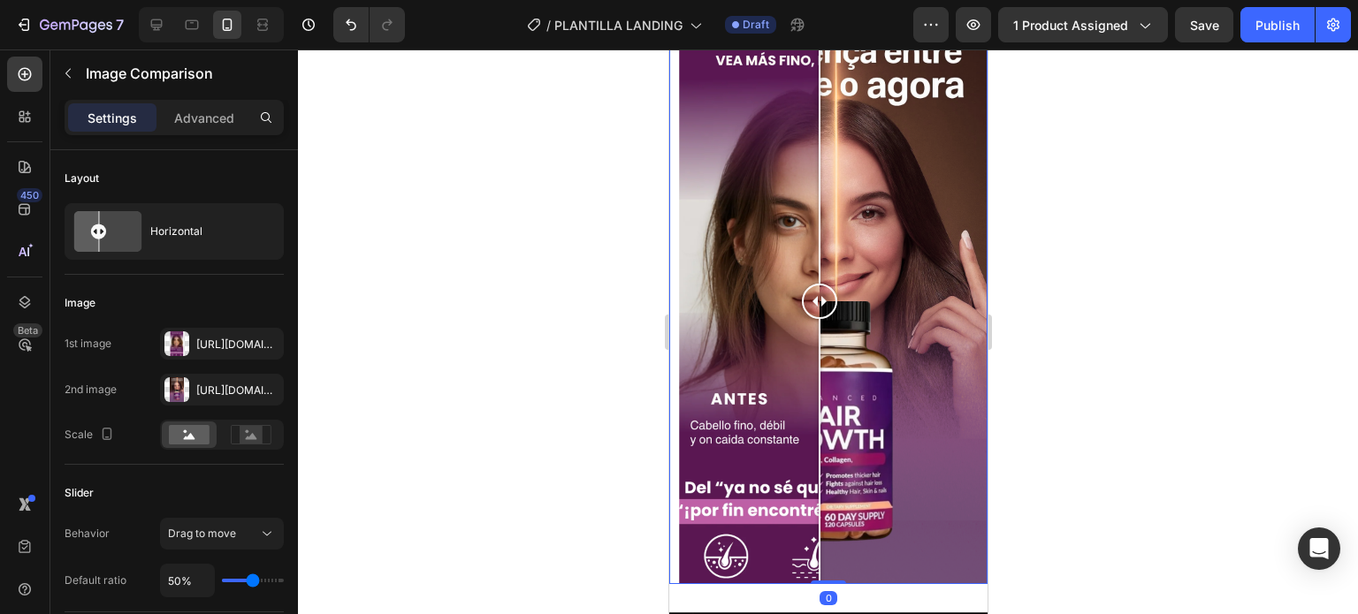
click at [1093, 240] on div at bounding box center [828, 332] width 1060 height 565
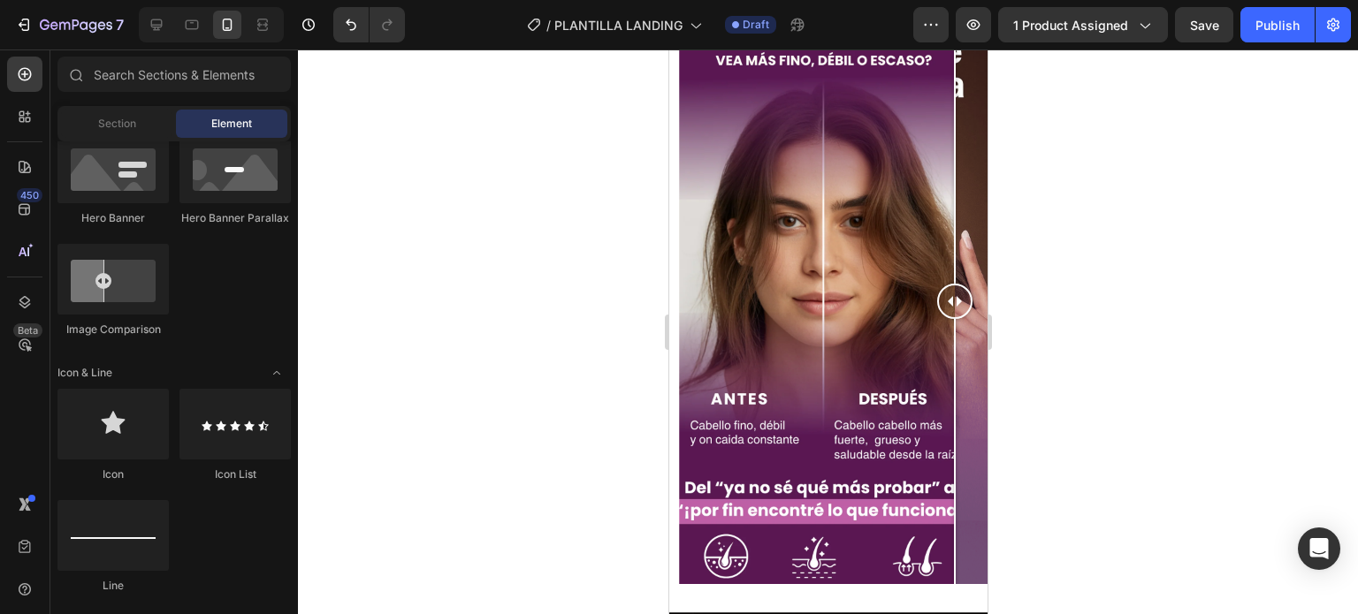
drag, startPoint x: 818, startPoint y: 289, endPoint x: 1669, endPoint y: 278, distance: 851.3
